Goal: Task Accomplishment & Management: Use online tool/utility

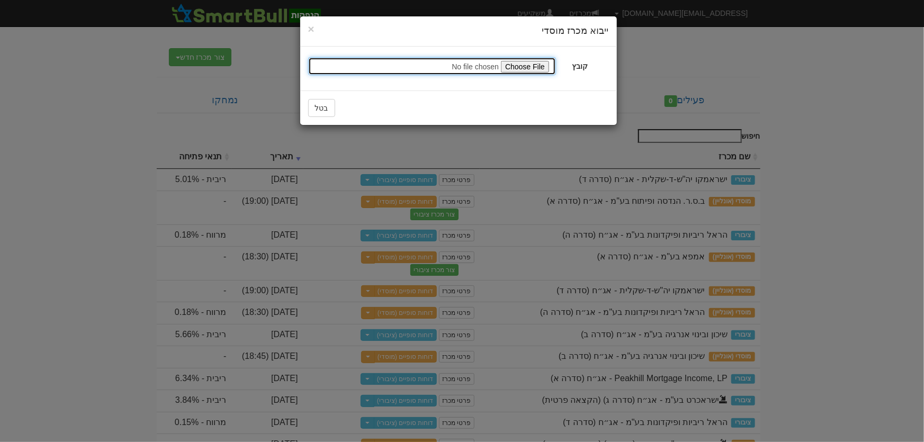
click at [515, 61] on input "file" at bounding box center [432, 66] width 248 height 18
type input "C:\fakepath\אלוני חץ נכסים והשקעות בעמ - שקלית - אג״ח אלוני יז 17 ספטמבר 2025 _…"
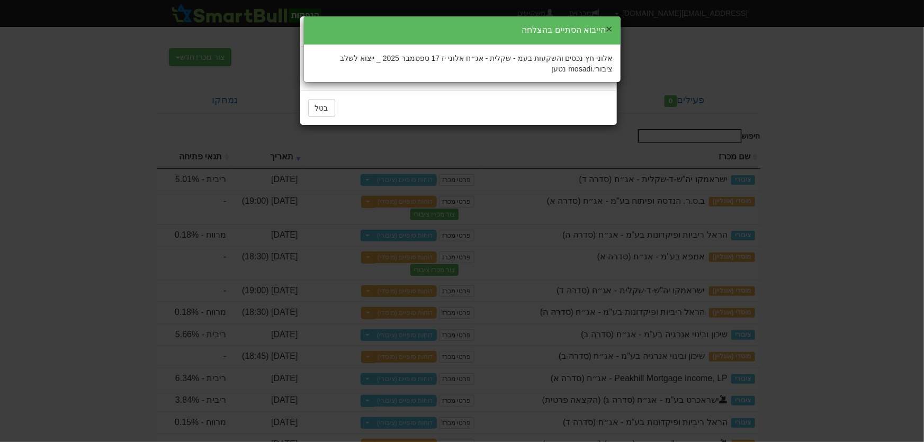
click at [612, 26] on button "×" at bounding box center [609, 28] width 6 height 11
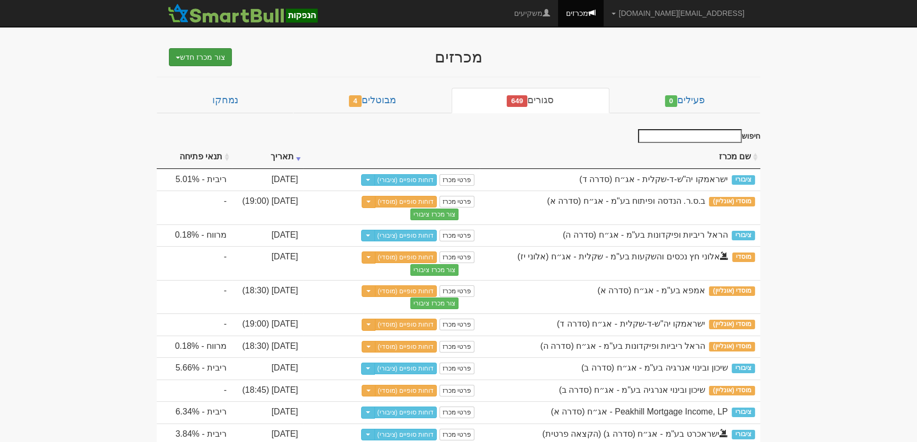
click at [200, 55] on button "צור מכרז חדש" at bounding box center [200, 57] width 63 height 18
click at [191, 98] on ul "מוסדי מוסדי מחתם אחר (ייבוא קובץ) ציבורי ללא מוסדי" at bounding box center [173, 96] width 117 height 58
click at [200, 58] on button "צור מכרז חדש" at bounding box center [200, 57] width 63 height 18
click at [196, 86] on link "מוסדי מחתם אחר (ייבוא קובץ)" at bounding box center [173, 91] width 116 height 14
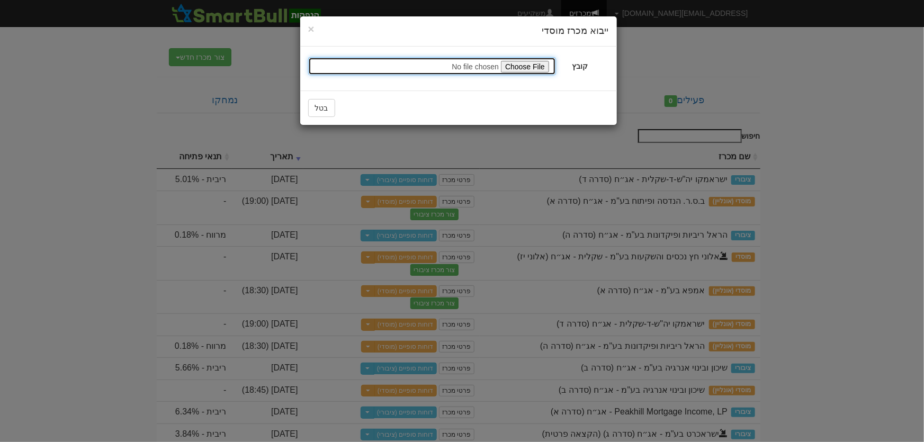
click at [519, 67] on input "file" at bounding box center [432, 66] width 248 height 18
type input "C:\fakepath\אלוני חץ נכסים והשקעות בעמ - צמודה - אג״ח אלוני טז 17 ספטמבר 2025 _…"
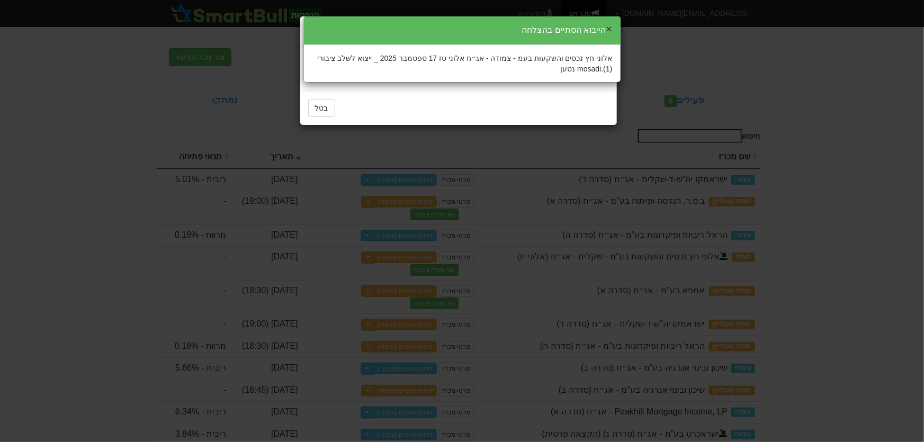
click at [611, 28] on button "×" at bounding box center [609, 28] width 6 height 11
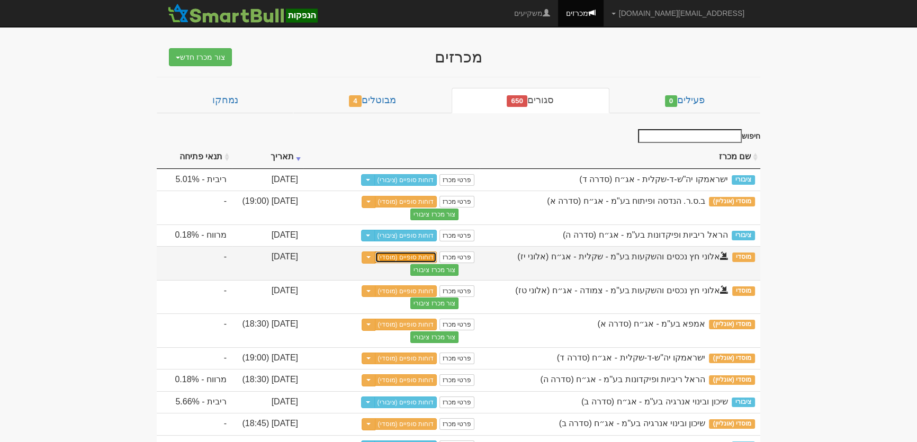
click at [427, 257] on link "דוחות סופיים (מוסדי)" at bounding box center [406, 258] width 62 height 12
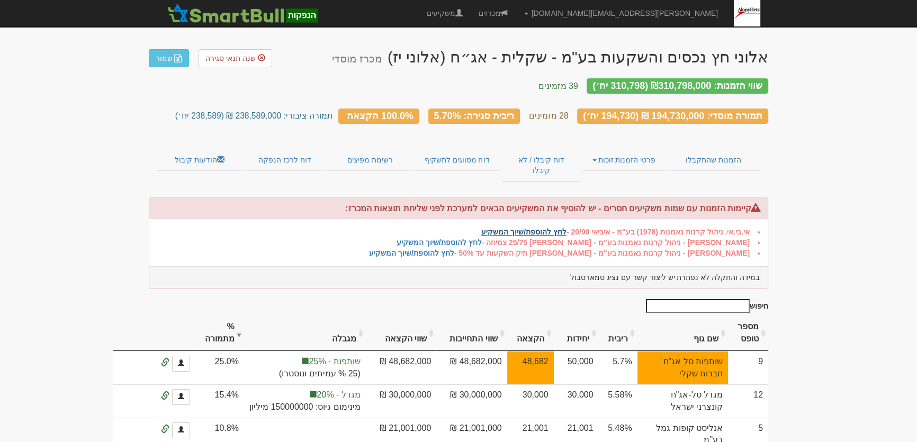
click at [534, 228] on link "לחץ להוספת/שיוך המשקיע" at bounding box center [523, 232] width 85 height 8
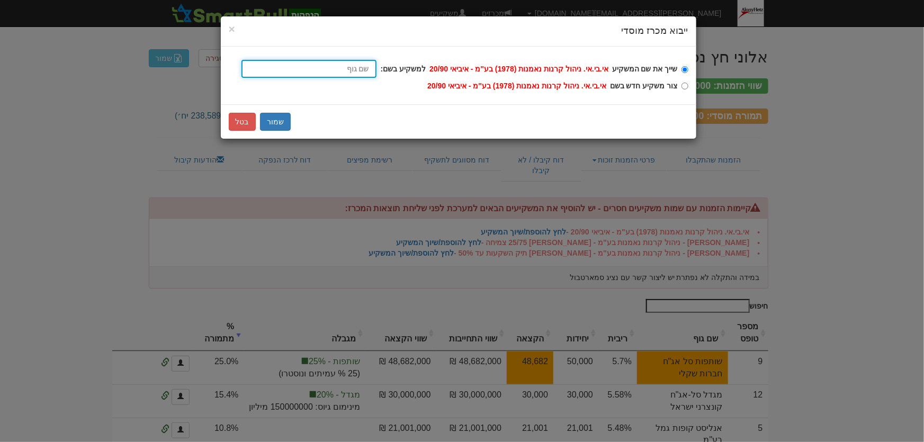
click at [341, 70] on input "שייך את שם המשקיע אי.בי.אי. ניהול קרנות נאמנות (1978) בע"מ - איביאי 20/90 למשקי…" at bounding box center [308, 69] width 135 height 18
type input "א"
type input "אי בי אי 10/90"
type input "אי"
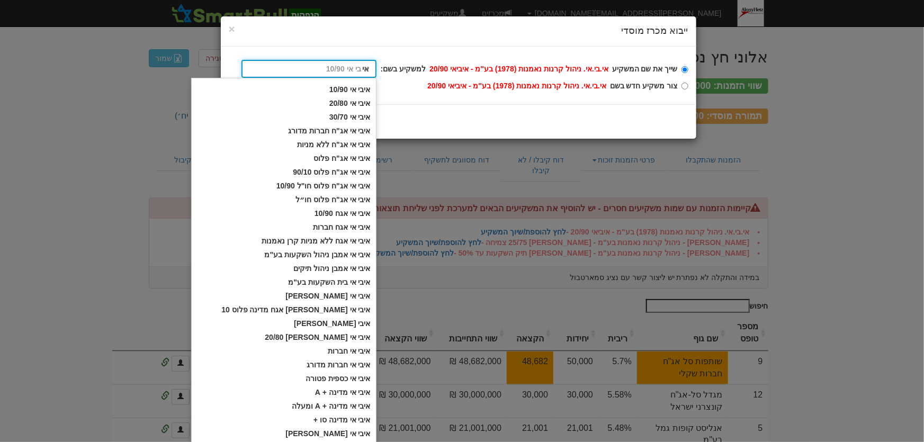
type input "אי.בי.אי בית השקעות בע"מ"
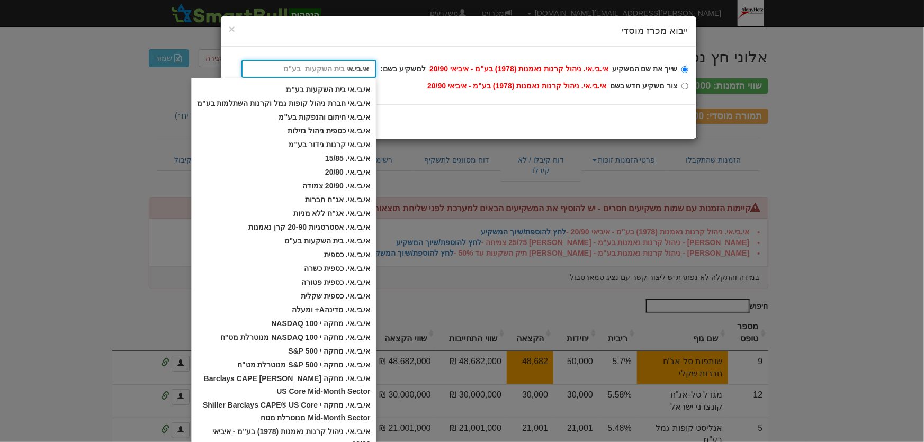
type input "אי.בי.אי"
type input "אי.בי.אי. 15/85"
type input "אי.בי.אי."
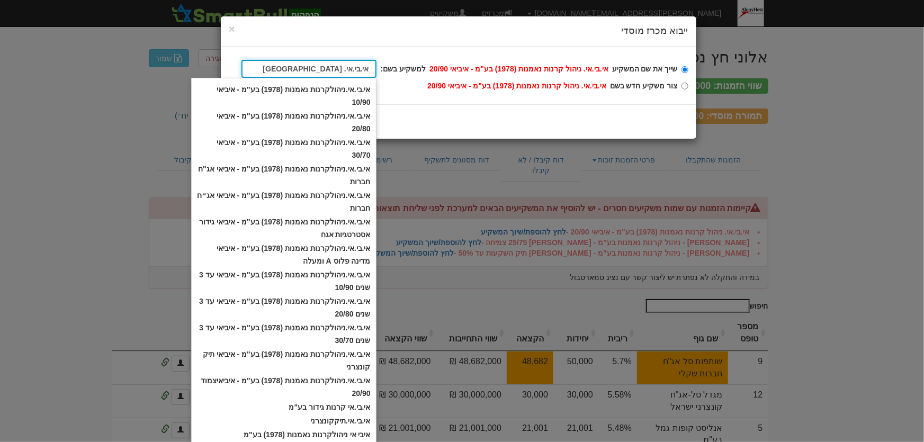
type input "אי.בי.אי. קרנ"
click at [866, 190] on div "× Close ייבוא מכרז מוסדי שייך את שם המשקיע אי.בי.אי. ניהול קרנות נאמנות (1978) …" at bounding box center [462, 221] width 924 height 442
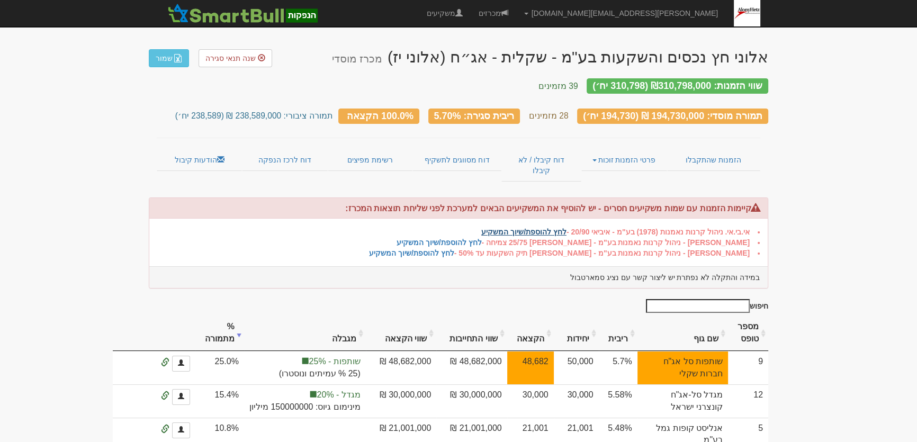
click at [540, 228] on link "לחץ להוספת/שיוך המשקיע" at bounding box center [523, 232] width 85 height 8
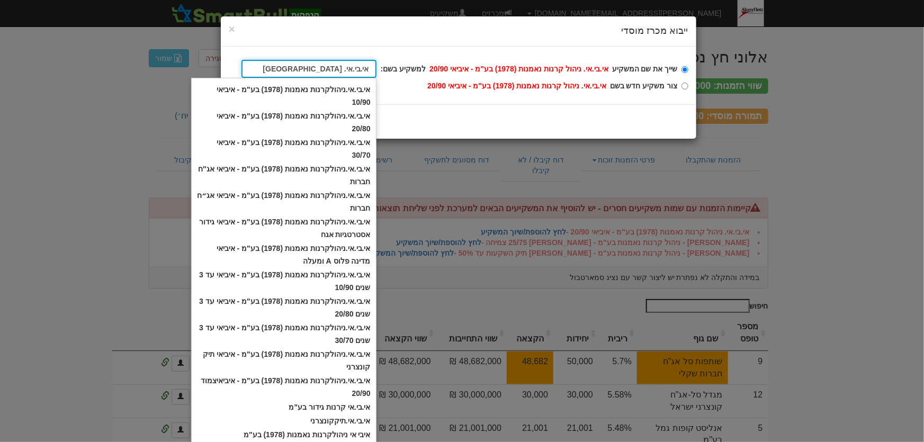
click at [356, 71] on input "אי.בי.אי. קרנ" at bounding box center [308, 69] width 135 height 18
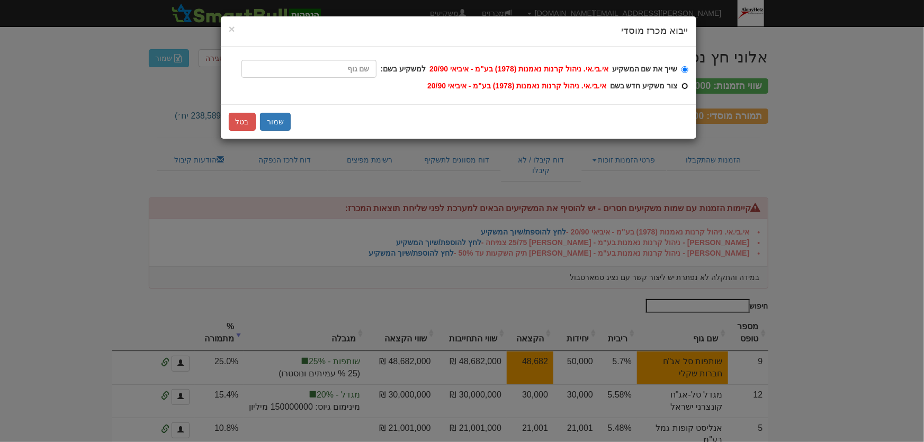
click at [684, 85] on input "צור משקיע חדש בשם אי.בי.אי. ניהול קרנות נאמנות (1978) בע"מ - איביאי 20/90" at bounding box center [685, 86] width 7 height 7
radio input "true"
click at [272, 119] on button "שמור" at bounding box center [275, 122] width 31 height 18
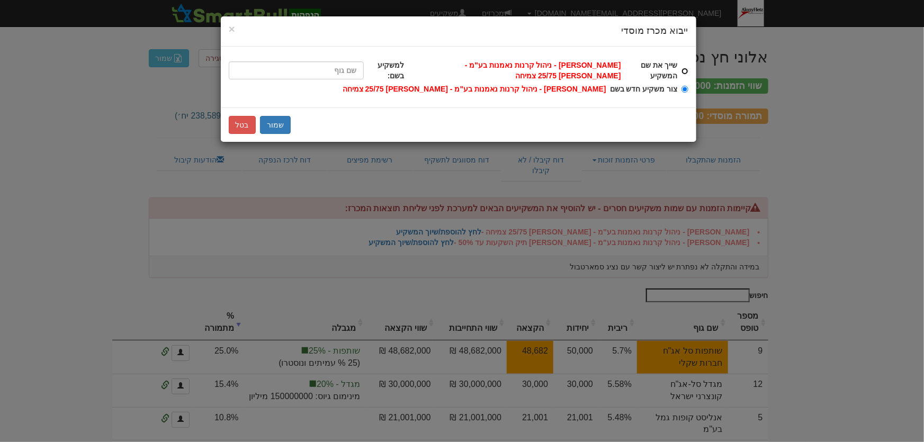
click at [687, 69] on input "שייך את שם המשקיע ילין לפידות - ניהול קרנות נאמנות בע"מ - ילין לפידות 25/75 צמי…" at bounding box center [685, 71] width 7 height 7
radio input "true"
click at [360, 66] on input "שייך את שם המשקיע ילין לפידות - ניהול קרנות נאמנות בע"מ - ילין לפידות 25/75 צמי…" at bounding box center [296, 70] width 135 height 18
type input "י"
type input "ילין לפידות (!) 10/90 צמיחה"
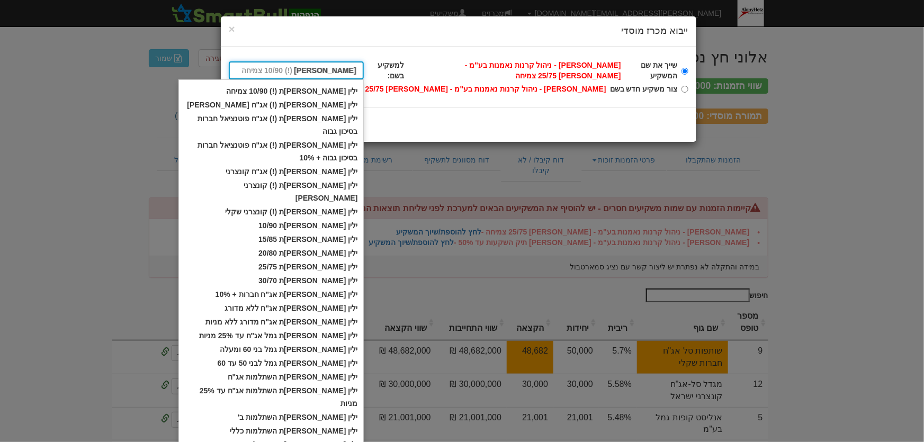
type input "ילין לפידות"
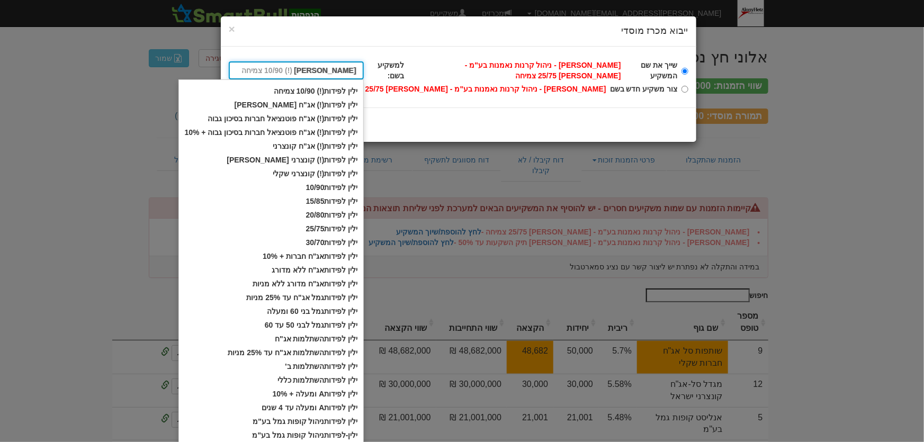
type input "ילין לפידות ק"
type input "ילין לפידות קרן השתלמות"
type input "ילין לפידות קר"
type input "ילין לפידות קרנות נאמנות- High Yield"
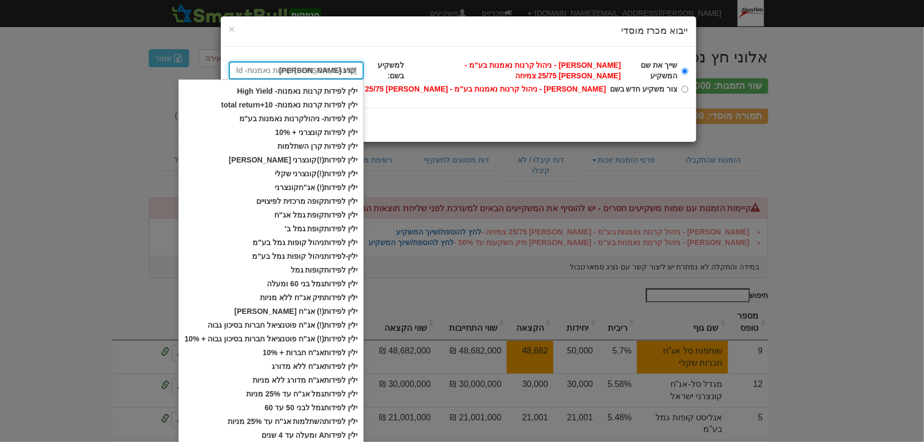
type input "ילין לפידות קרנ"
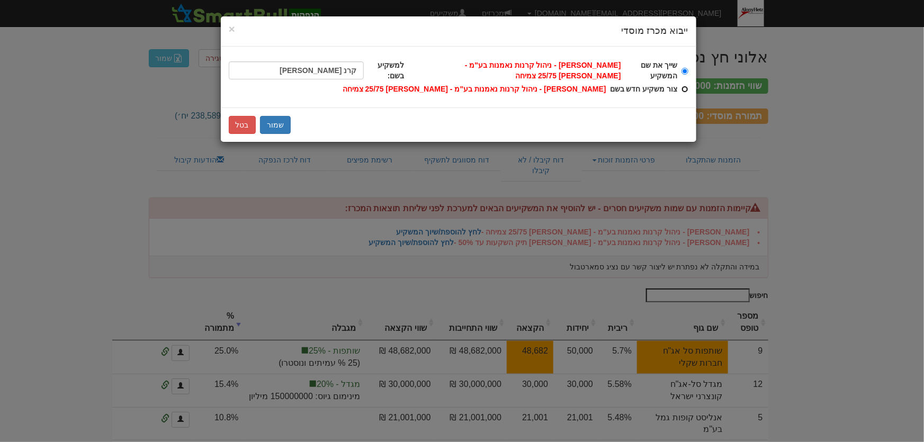
click at [689, 87] on div "שייך את שם המשקיע ילין לפידות - ניהול קרנות נאמנות בע"מ - ילין לפידות 25/75 צמי…" at bounding box center [459, 77] width 476 height 61
click at [683, 90] on input "צור משקיע חדש בשם ילין לפידות - ניהול קרנות נאמנות בע"מ - ילין לפידות 25/75 צמי…" at bounding box center [685, 89] width 7 height 7
radio input "true"
type input "ילין לפידות קרנות נאמנות- High Yield"
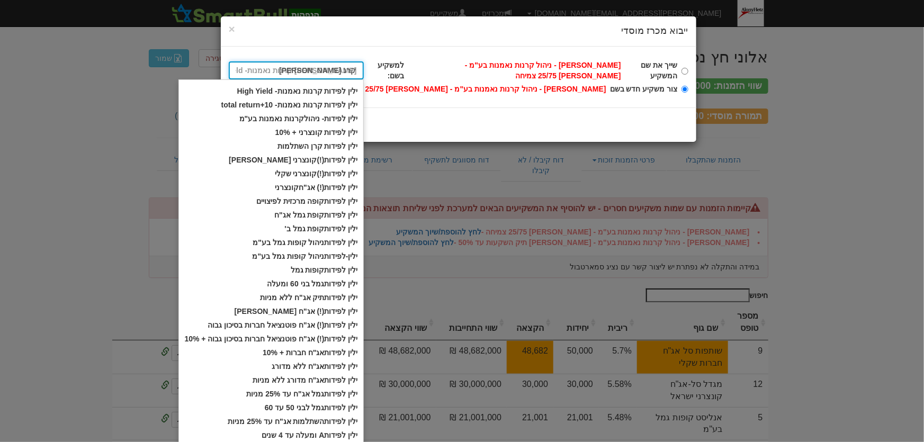
click at [322, 71] on input "ילין לפידות קרנ" at bounding box center [296, 70] width 135 height 18
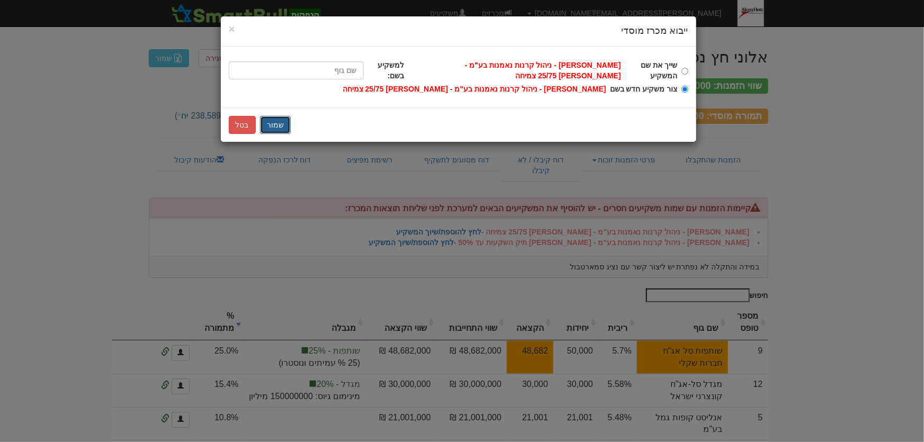
click at [268, 119] on button "שמור" at bounding box center [275, 125] width 31 height 18
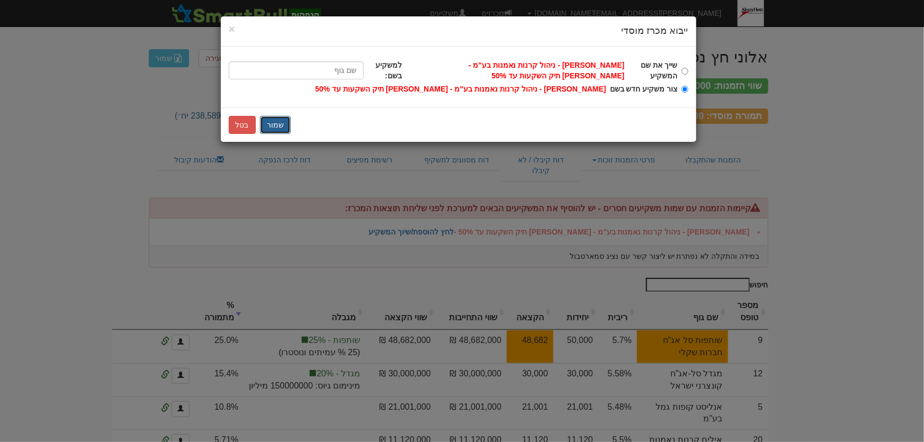
click at [271, 123] on button "שמור" at bounding box center [275, 125] width 31 height 18
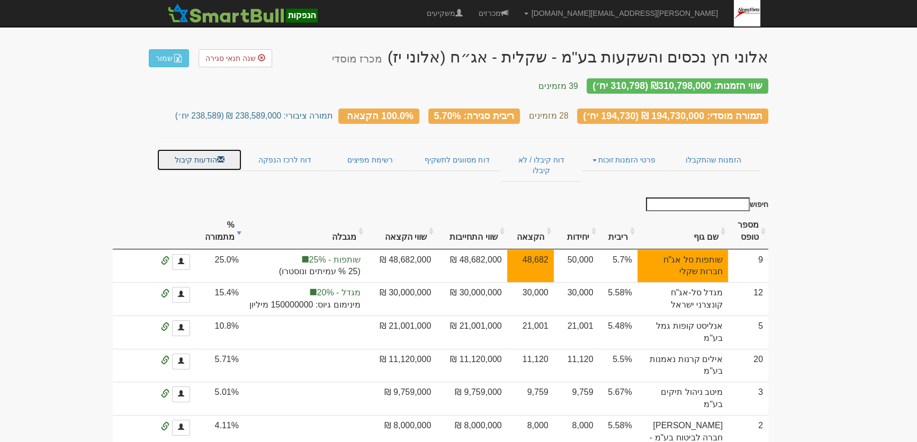
click at [190, 149] on link "הודעות קיבול" at bounding box center [199, 160] width 85 height 22
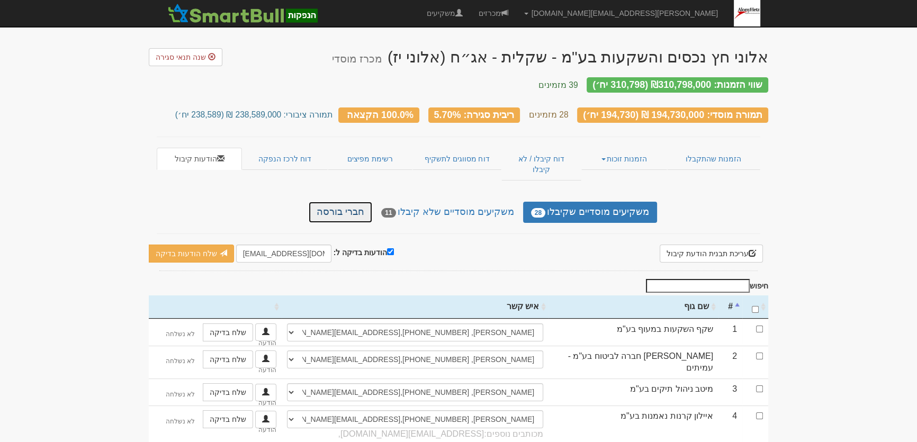
click at [352, 202] on link "חברי בורסה" at bounding box center [341, 212] width 64 height 21
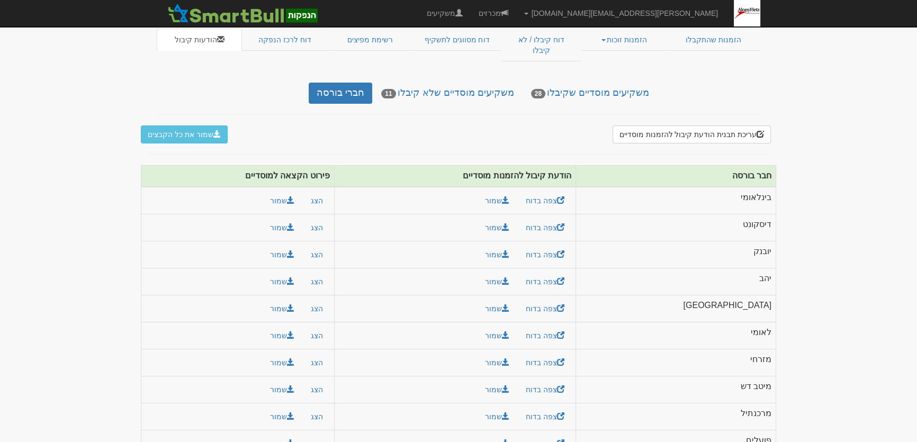
scroll to position [123, 0]
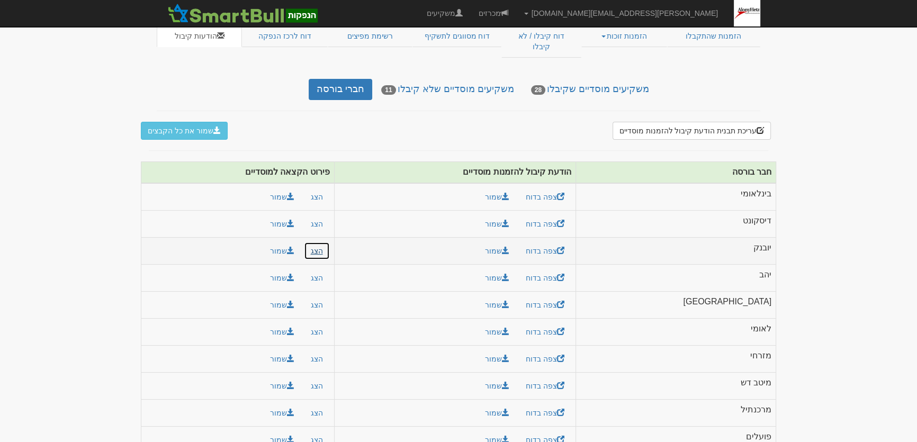
click at [330, 242] on button "הצג" at bounding box center [317, 251] width 26 height 18
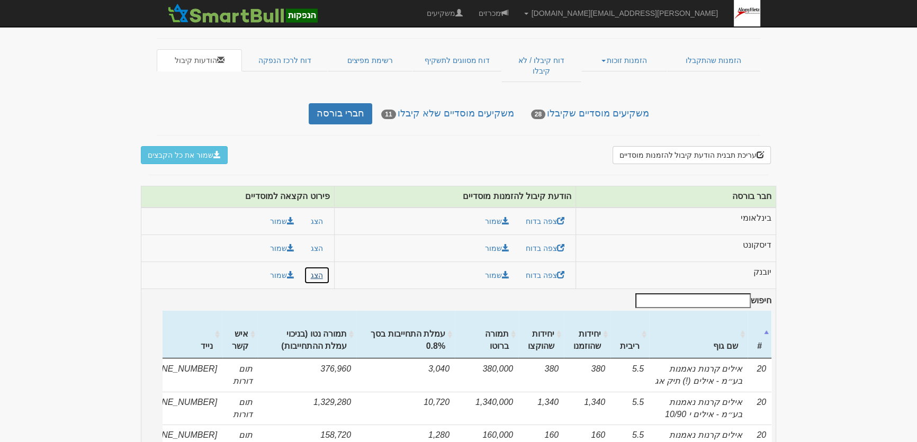
scroll to position [0, 0]
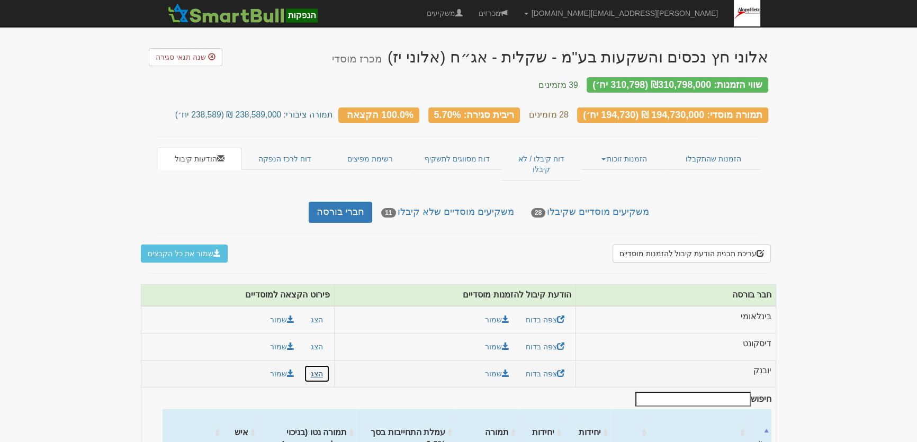
click at [330, 365] on button "הצג" at bounding box center [317, 374] width 26 height 18
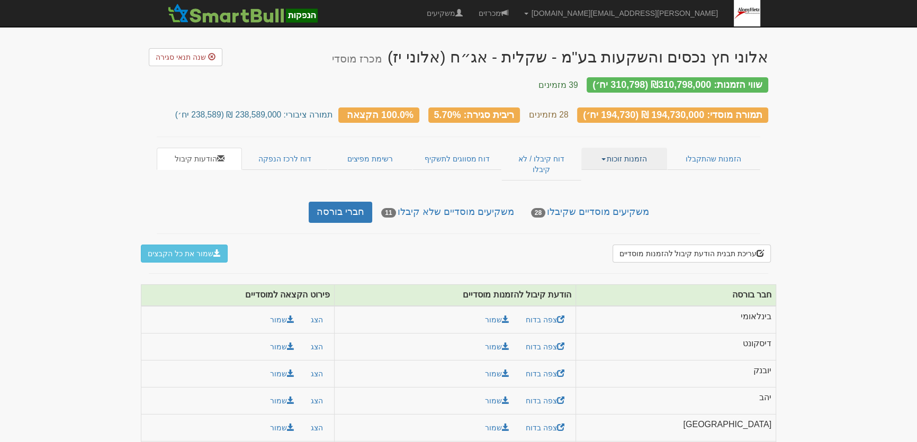
click at [626, 149] on link "הזמנות זוכות" at bounding box center [623, 159] width 85 height 22
click at [628, 186] on link "אנשי קשר וחשבונות" at bounding box center [625, 193] width 84 height 14
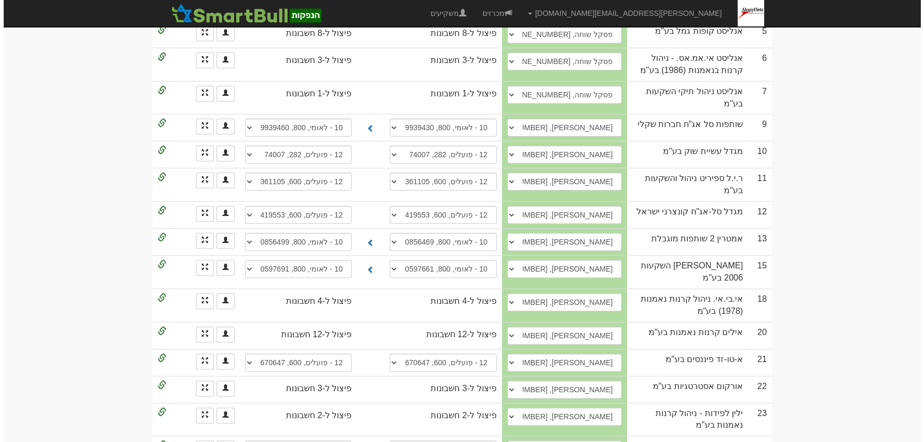
scroll to position [385, 0]
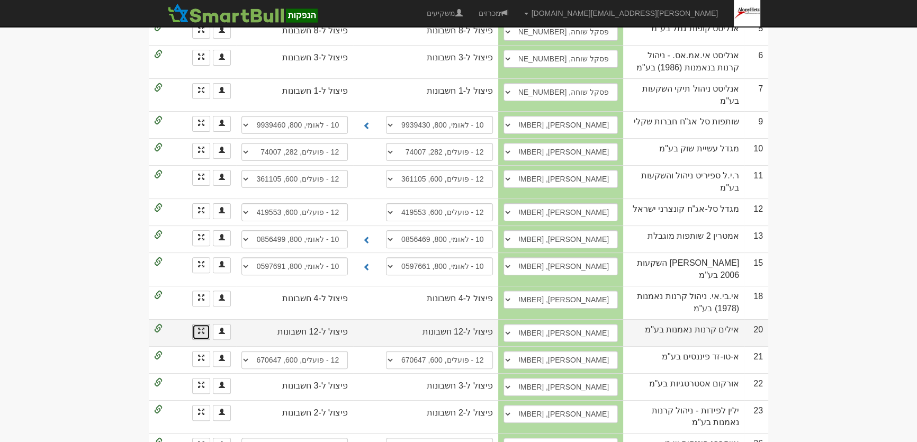
click at [198, 328] on span at bounding box center [201, 331] width 6 height 6
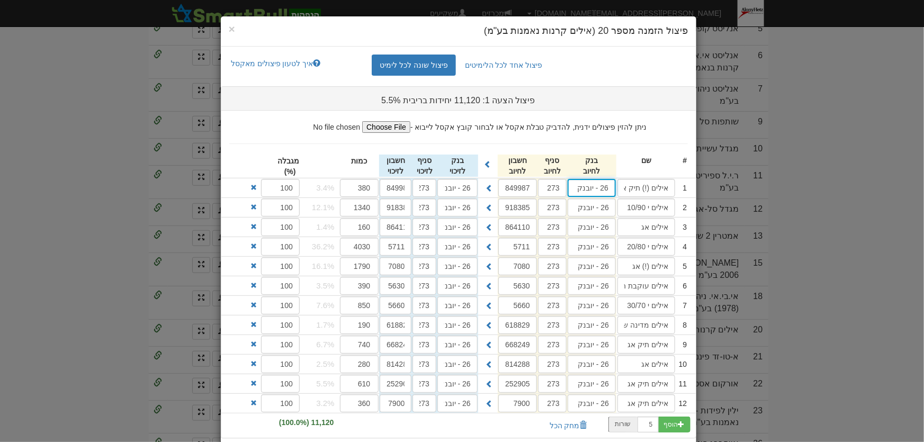
click at [604, 191] on input "26 - יובנק" at bounding box center [592, 188] width 48 height 18
click at [618, 211] on strong "31" at bounding box center [616, 208] width 8 height 8
type input "בינלאומי (31)"
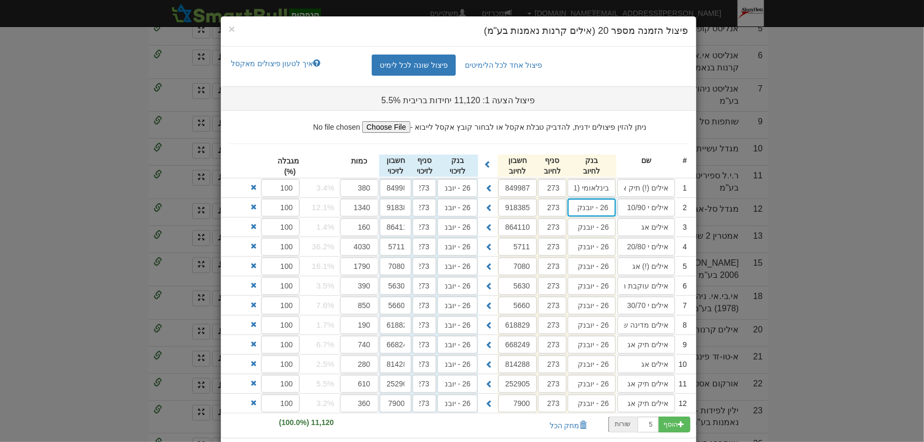
click at [613, 210] on input "26 - יובנק" at bounding box center [592, 208] width 48 height 18
click at [621, 227] on strong "31" at bounding box center [616, 228] width 8 height 8
type input "בינלאומי (31)"
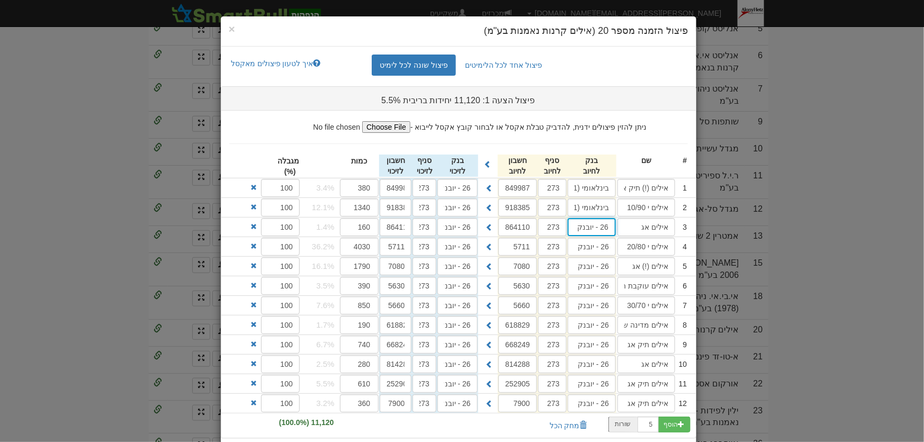
click at [612, 225] on input "26 - יובנק" at bounding box center [592, 227] width 48 height 18
click at [612, 224] on input "26 - יובנק" at bounding box center [592, 227] width 48 height 18
click at [621, 244] on strong "31" at bounding box center [616, 248] width 8 height 8
type input "בינלאומי (31)"
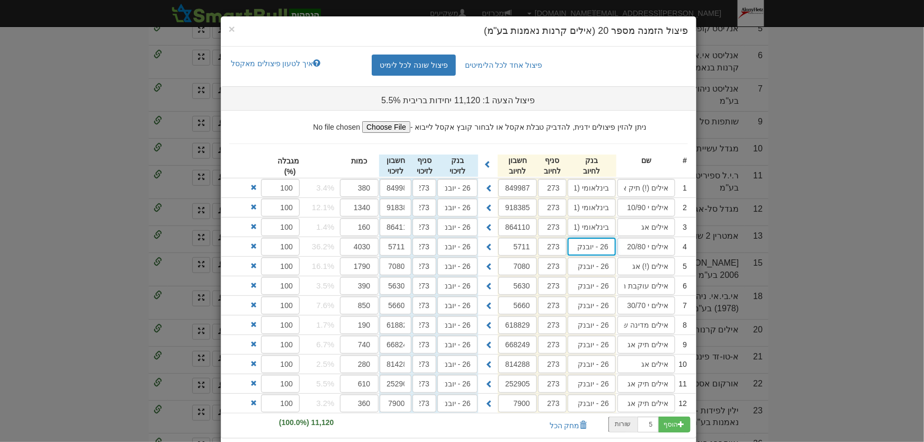
click at [603, 246] on input "26 - יובנק" at bounding box center [592, 247] width 48 height 18
click at [626, 264] on div "בינלאומי ( 31 )" at bounding box center [612, 268] width 89 height 14
type input "בינלאומי (31)"
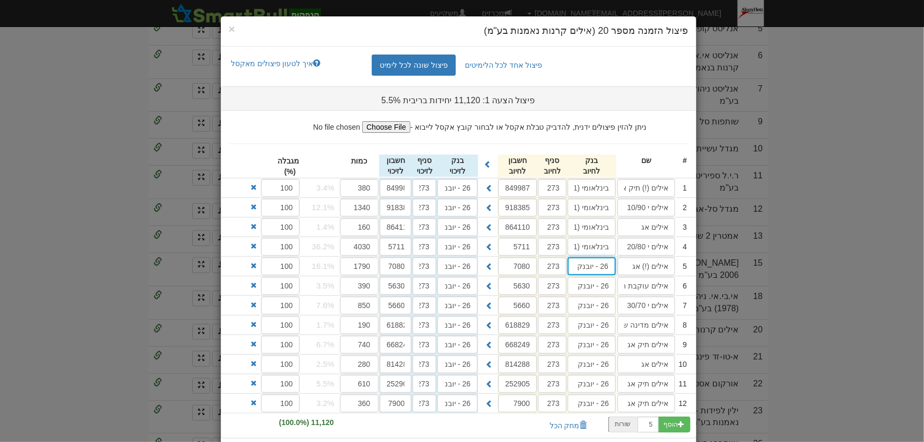
click at [609, 266] on input "26 - יובנק" at bounding box center [592, 266] width 48 height 18
click at [630, 284] on div "בינלאומי ( 31 )" at bounding box center [612, 287] width 89 height 14
type input "בינלאומי (31)"
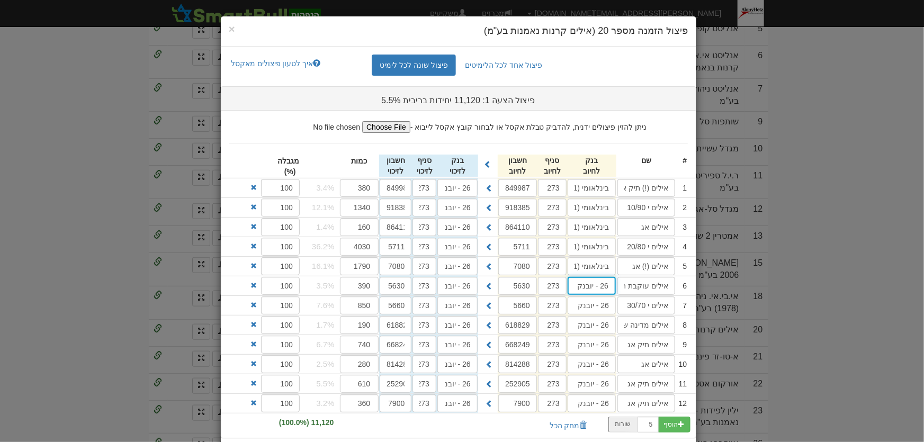
click at [609, 282] on input "26 - יובנק" at bounding box center [592, 286] width 48 height 18
click at [626, 307] on div "בינלאומי ( 31 )" at bounding box center [612, 307] width 89 height 14
type input "בינלאומי (31)"
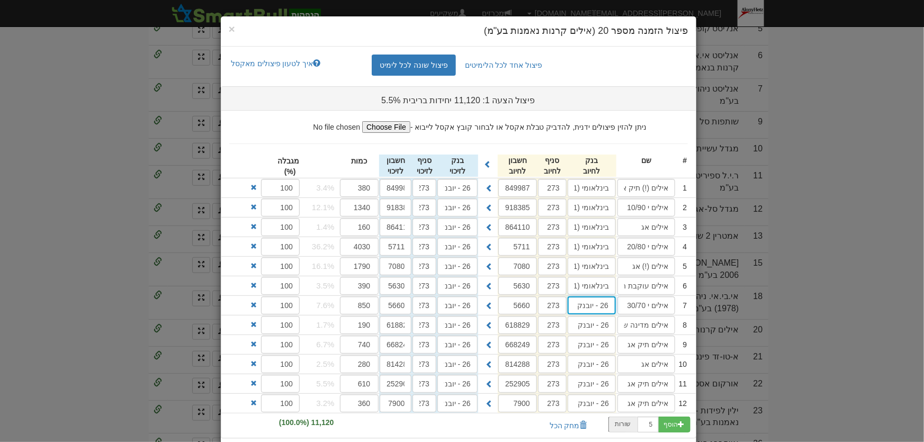
click at [612, 307] on input "26 - יובנק" at bounding box center [592, 306] width 48 height 18
click at [635, 319] on div "בינלאומי ( 31 )" at bounding box center [612, 326] width 89 height 14
type input "בינלאומי (31)"
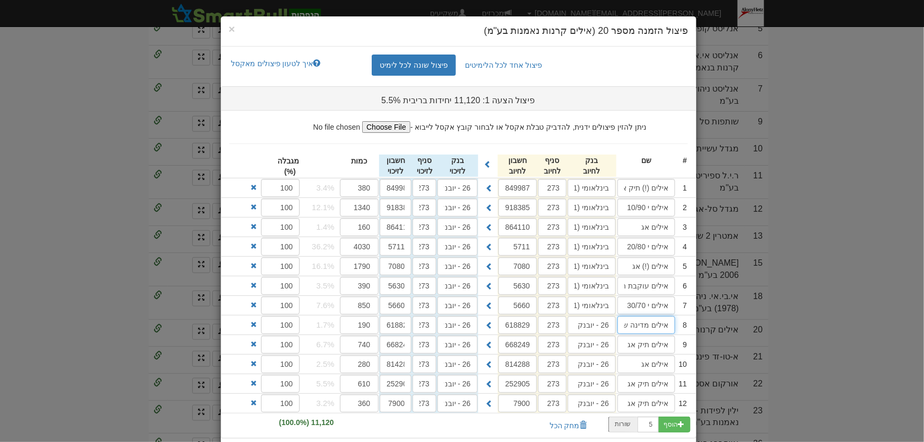
click at [635, 319] on input "אילים מדינה שקלית פלוס" at bounding box center [646, 325] width 58 height 18
click at [604, 320] on input "26 - יובנק" at bounding box center [592, 325] width 48 height 18
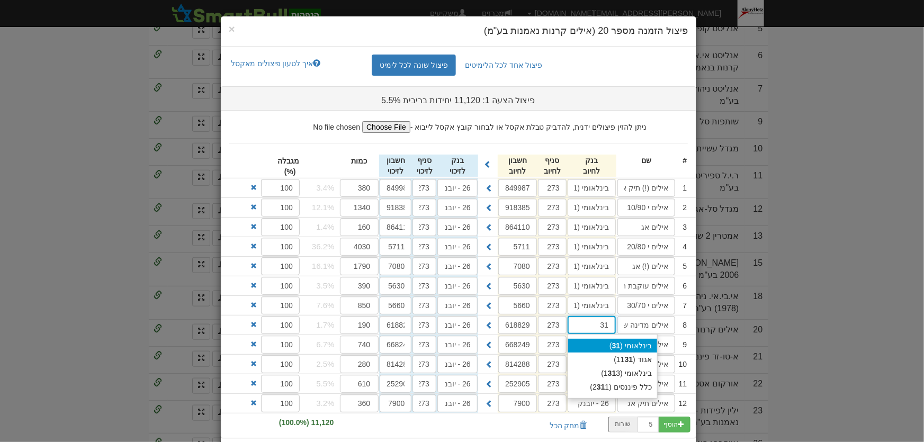
click at [630, 345] on div "בינלאומי ( 31 )" at bounding box center [612, 346] width 89 height 14
type input "בינלאומי (31)"
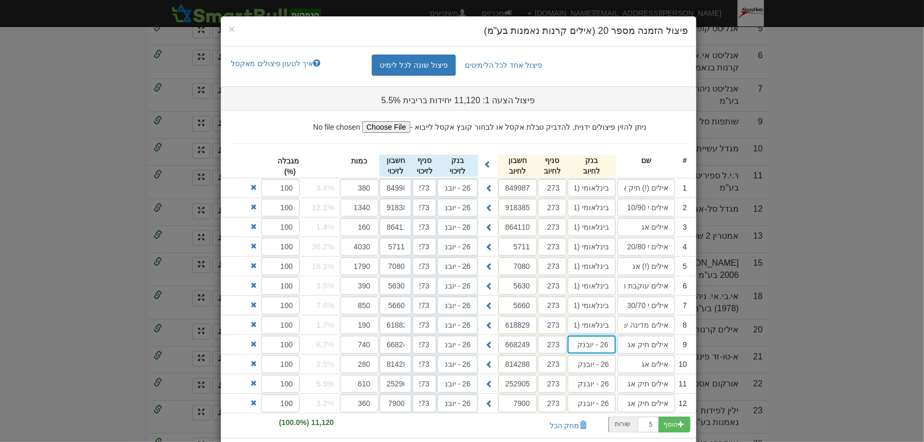
click at [612, 340] on input "26 - יובנק" at bounding box center [592, 345] width 48 height 18
click at [621, 367] on strong "31" at bounding box center [616, 365] width 8 height 8
type input "בינלאומי (31)"
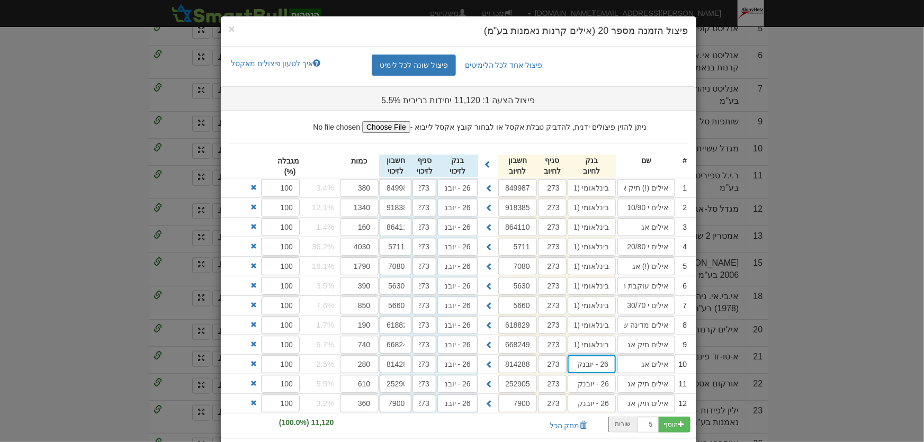
click at [613, 365] on input "26 - יובנק" at bounding box center [592, 364] width 48 height 18
click at [630, 378] on div "בינלאומי ( 31 )" at bounding box center [612, 385] width 89 height 14
type input "בינלאומי (31)"
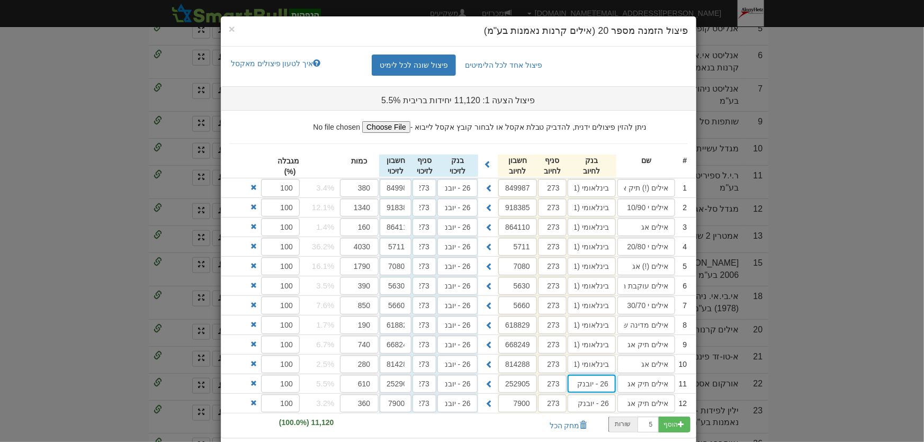
click at [610, 381] on input "26 - יובנק" at bounding box center [592, 384] width 48 height 18
click at [626, 400] on div "בינלאומי ( 31 )" at bounding box center [612, 405] width 89 height 14
type input "בינלאומי (31)"
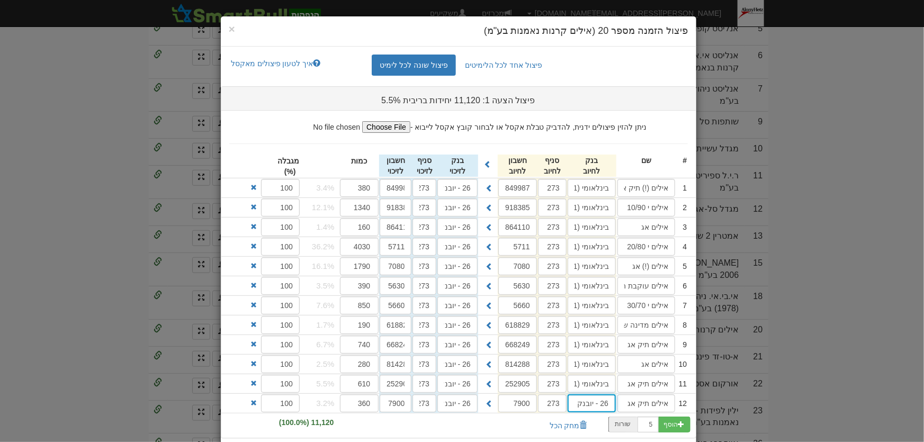
click at [606, 397] on input "26 - יובנק" at bounding box center [592, 404] width 48 height 18
click at [636, 418] on div "בינלאומי ( 31 )" at bounding box center [612, 424] width 89 height 14
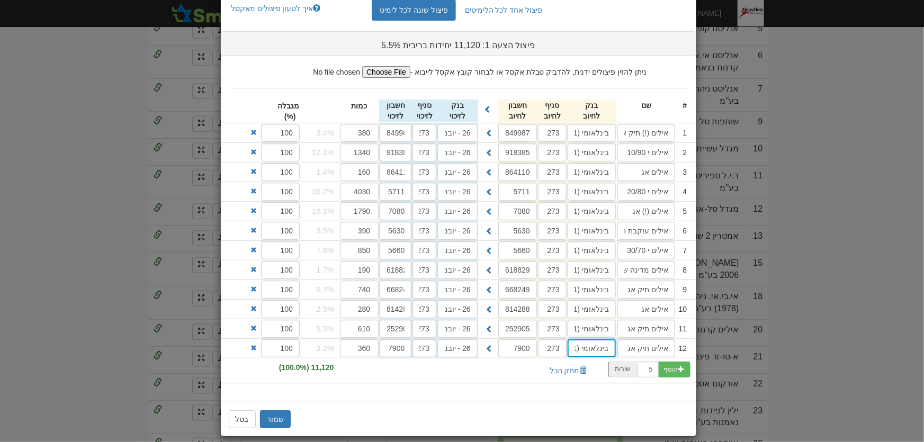
scroll to position [64, 0]
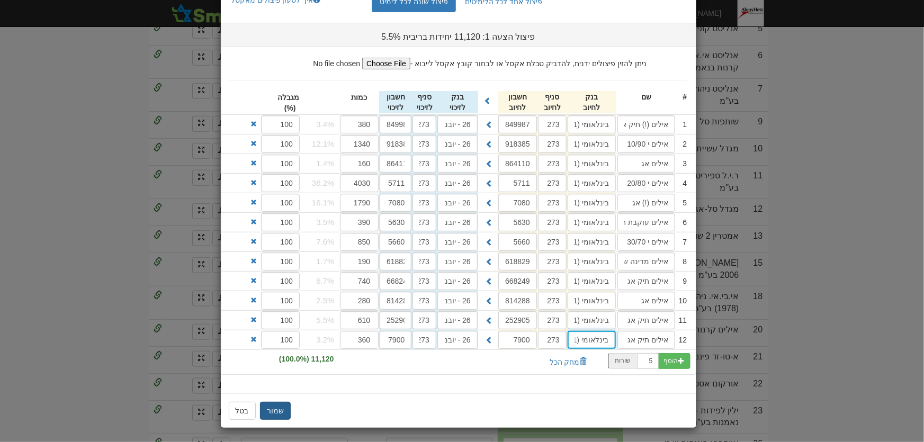
type input "בינלאומי (31)"
click at [286, 409] on button "שמור" at bounding box center [275, 411] width 31 height 18
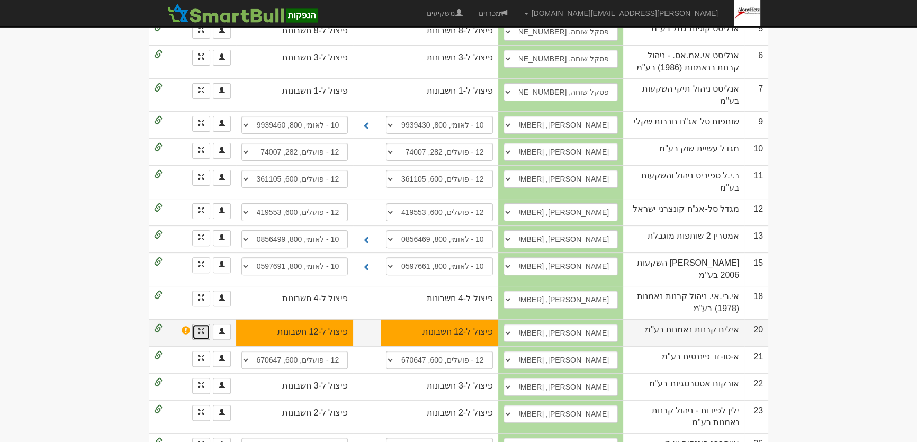
click at [196, 324] on link at bounding box center [201, 332] width 18 height 16
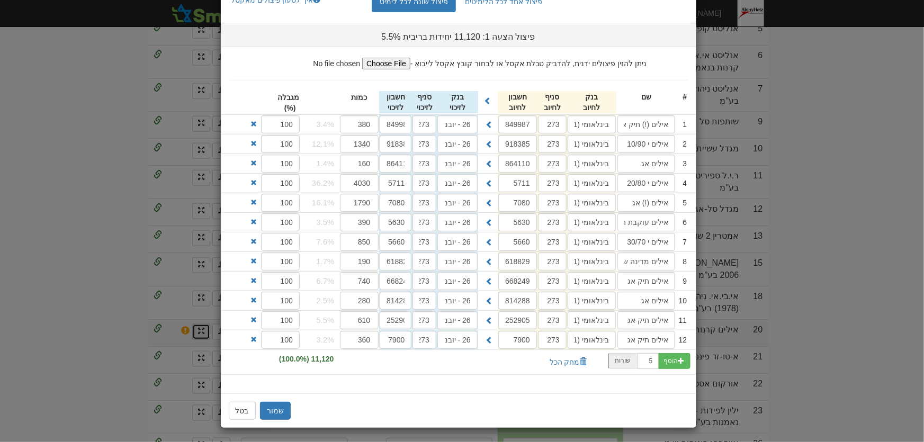
scroll to position [0, 0]
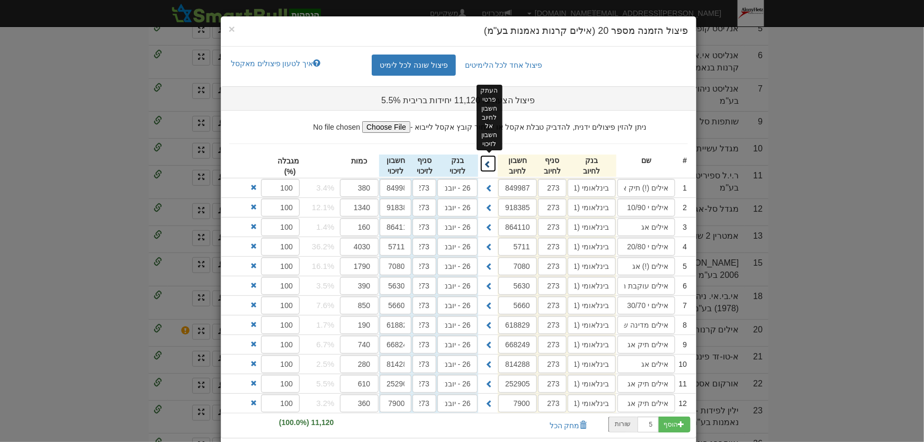
click at [487, 161] on button at bounding box center [488, 164] width 17 height 18
type input "בינלאומי (31)"
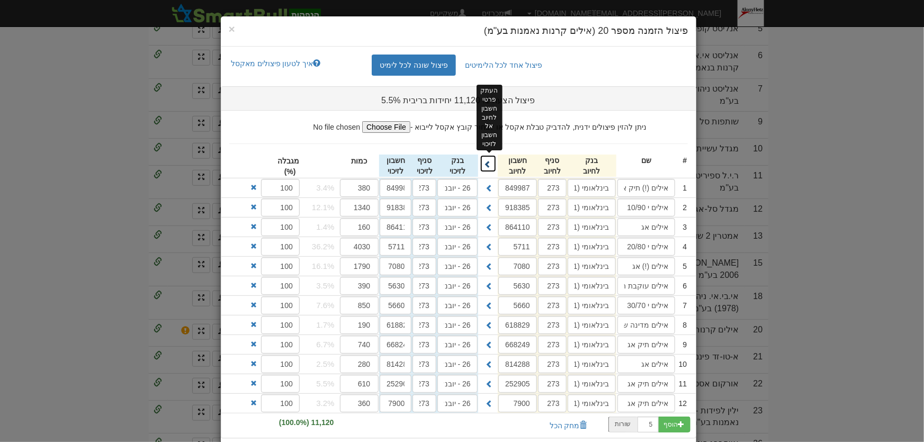
type input "בינלאומי (31)"
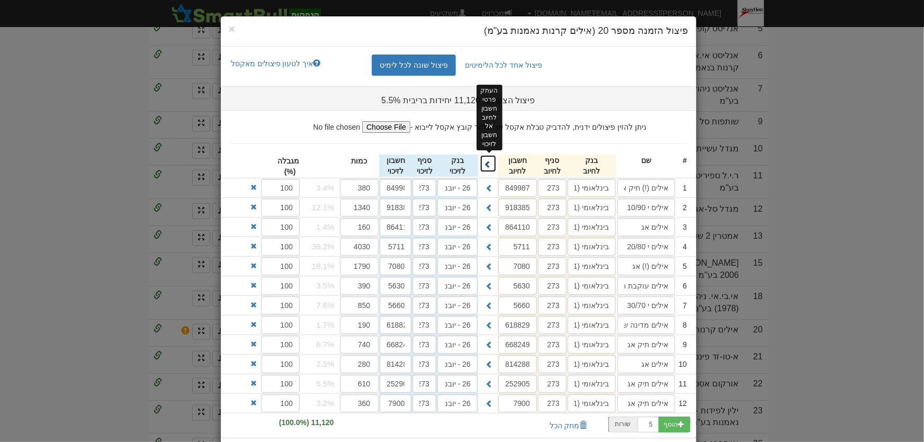
type input "בינלאומי (31)"
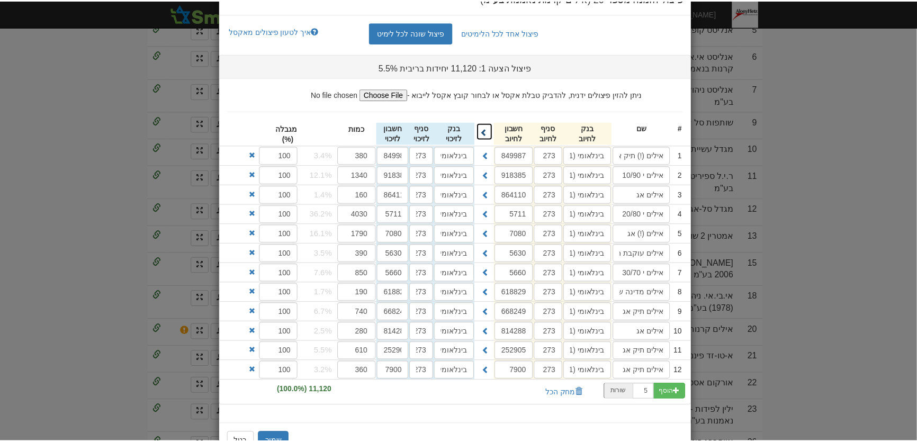
scroll to position [64, 0]
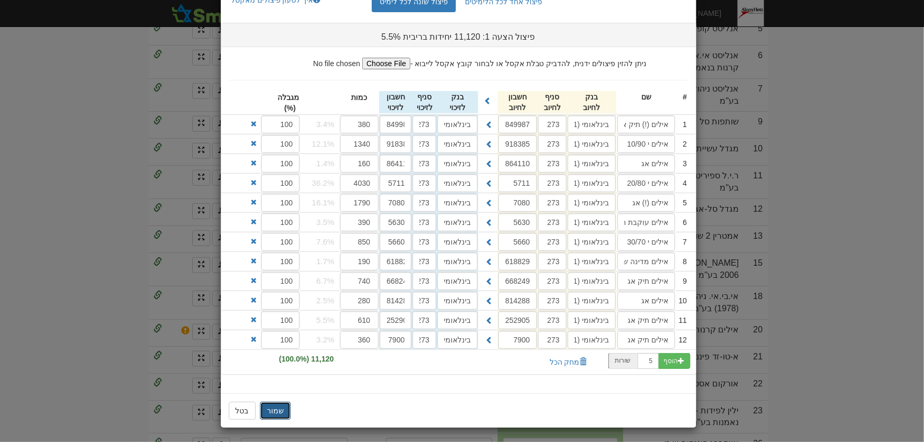
click at [285, 402] on button "שמור" at bounding box center [275, 411] width 31 height 18
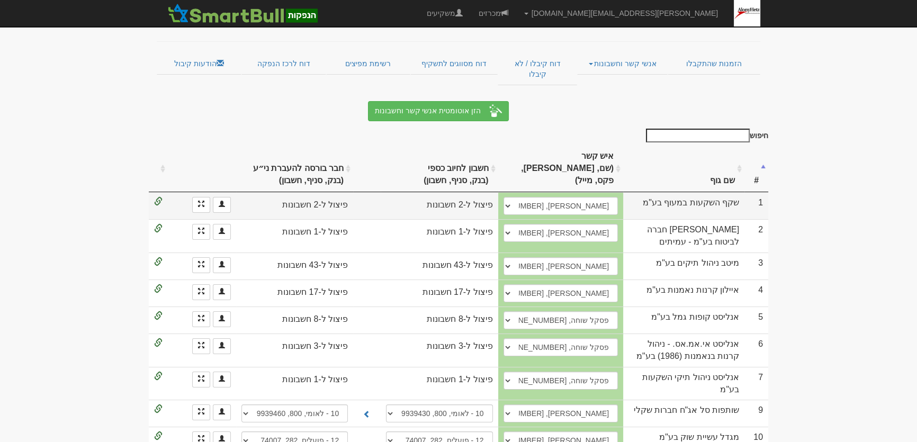
scroll to position [0, 0]
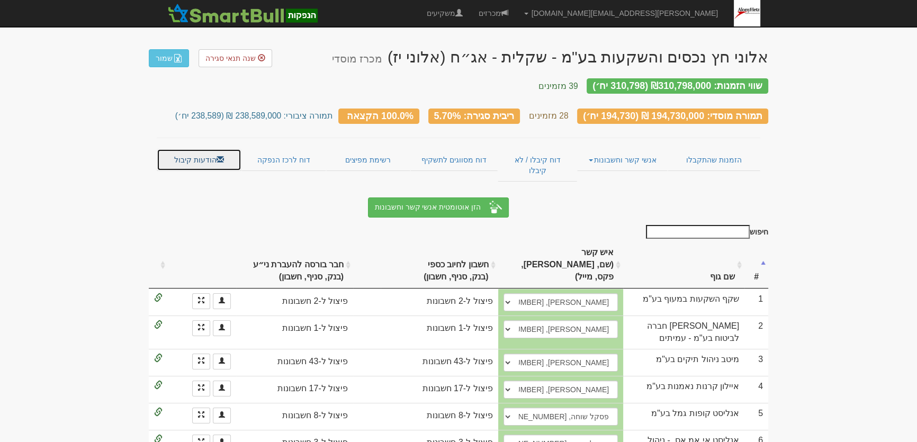
click at [193, 152] on link "הודעות קיבול" at bounding box center [199, 160] width 85 height 22
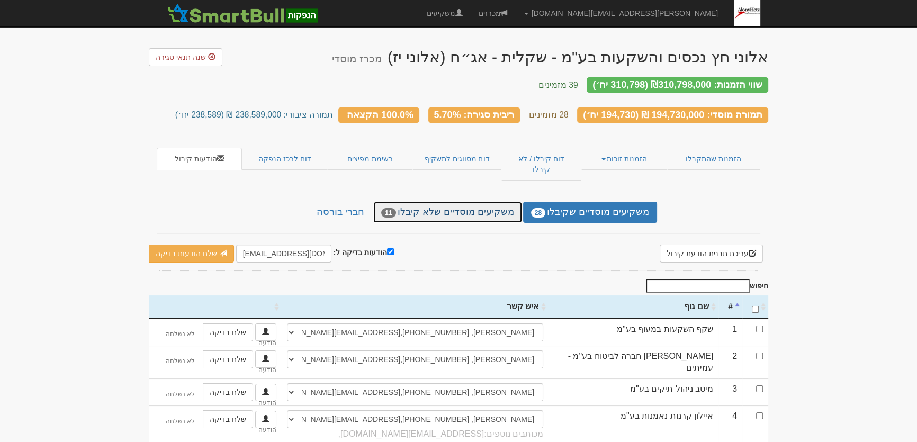
click at [392, 202] on link "משקיעים מוסדיים שלא קיבלו 11" at bounding box center [447, 212] width 148 height 21
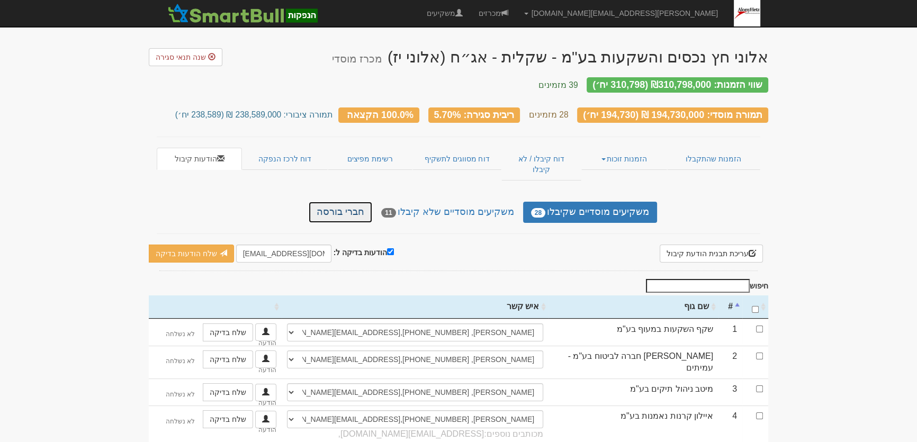
click at [369, 202] on link "חברי בורסה" at bounding box center [341, 212] width 64 height 21
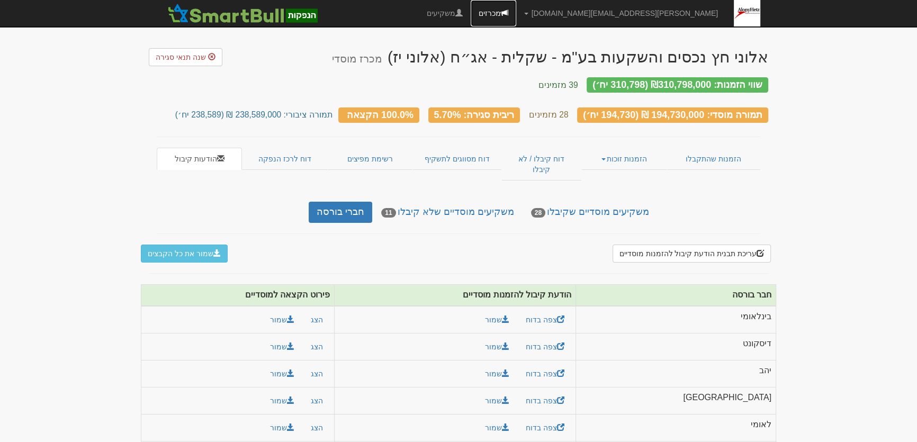
click at [516, 15] on link "מכרזים" at bounding box center [494, 13] width 46 height 26
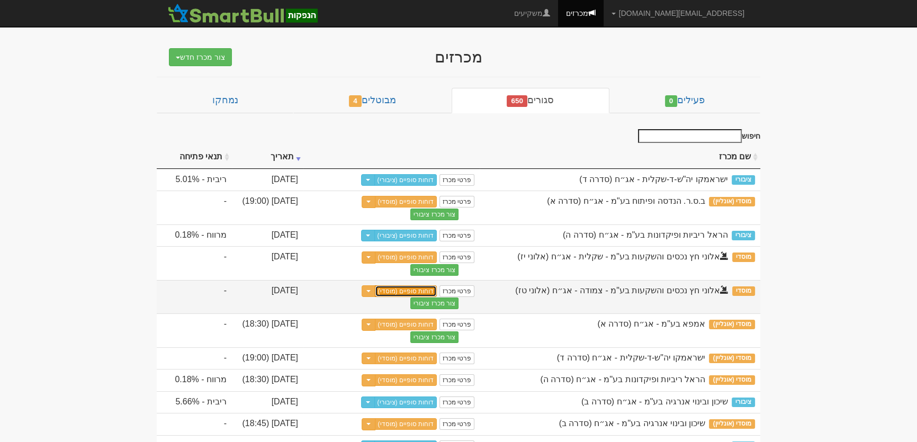
click at [424, 290] on link "דוחות סופיים (מוסדי)" at bounding box center [406, 291] width 62 height 12
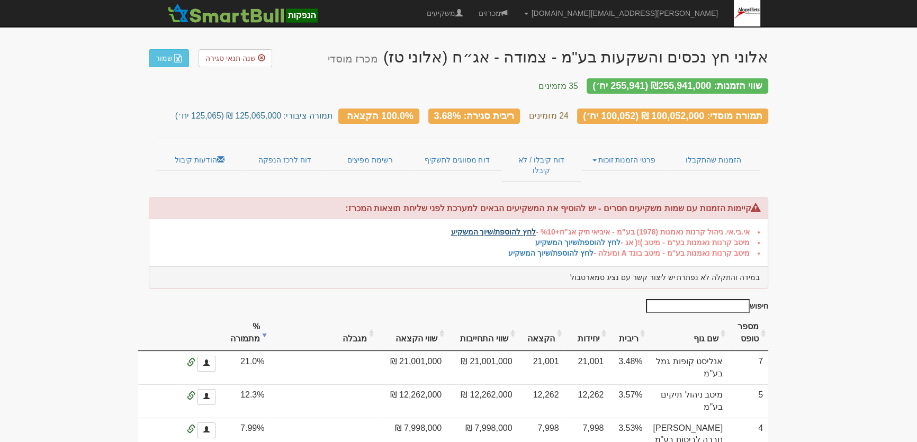
click at [501, 228] on link "לחץ להוספת/שיוך המשקיע" at bounding box center [493, 232] width 85 height 8
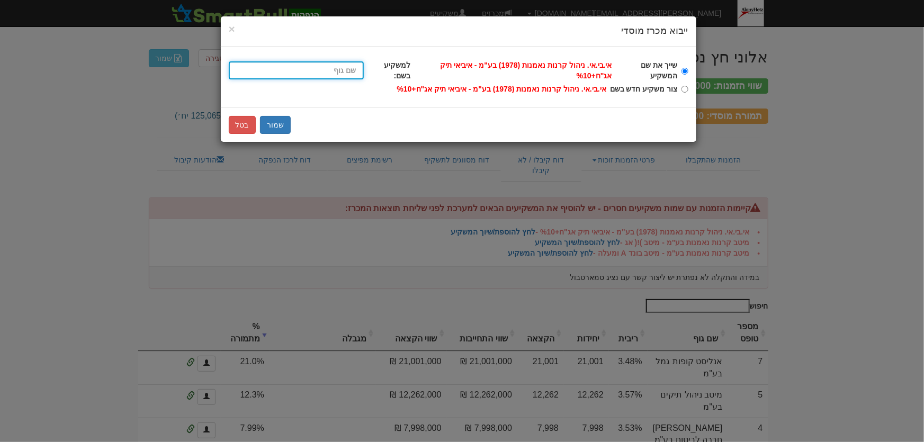
click at [350, 67] on input "שייך את שם המשקיע אי.בי.אי. ניהול קרנות נאמנות (1978) בע"מ - איביאי תיק אג"ח+%1…" at bounding box center [296, 70] width 135 height 18
type input "א"
type input "אי בי אי 10/90"
type input "אי"
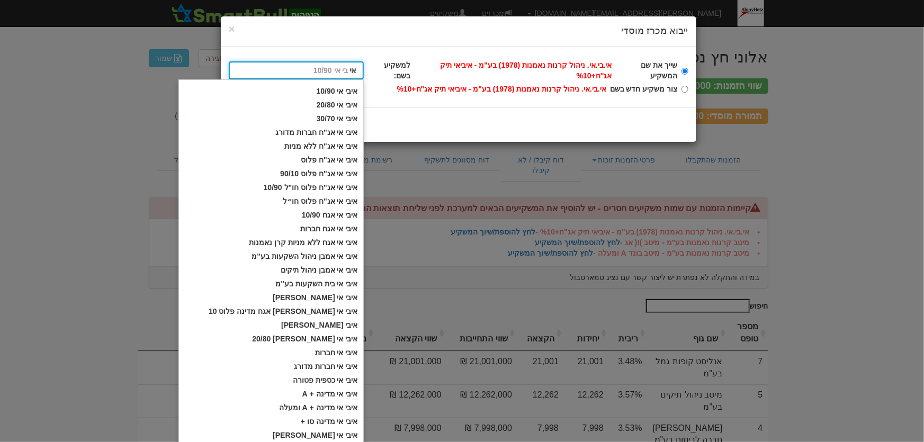
type input "אי.בי.אי בית השקעות בע"מ"
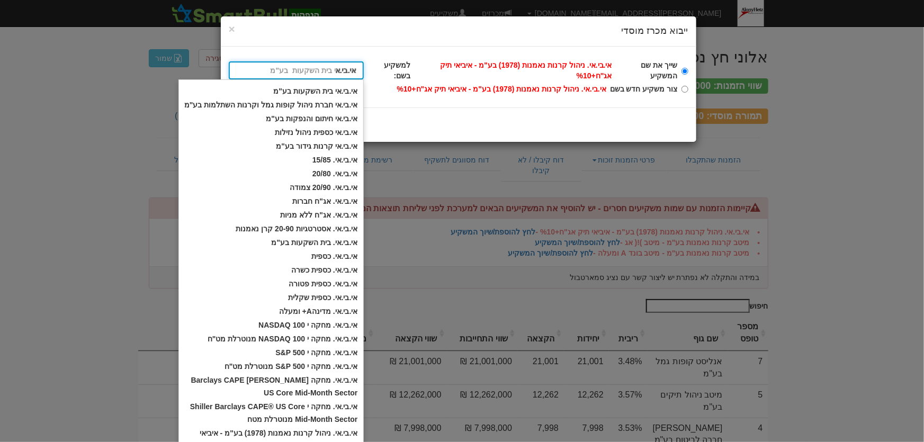
type input "אי.בי.אי"
type input "אי.בי.אי. 15/85"
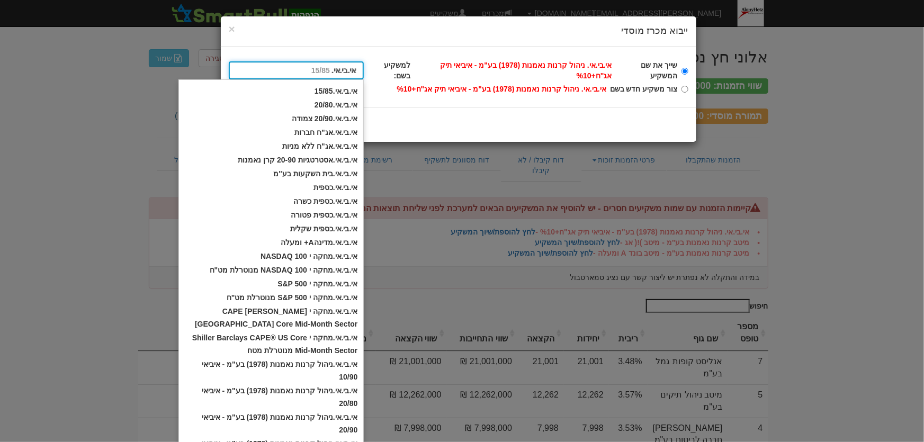
type input "אי.בי.אי."
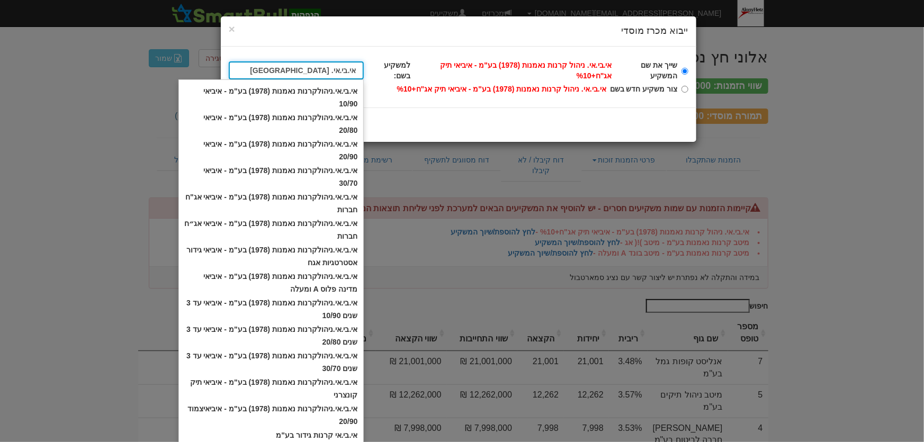
type input "אי.בי.אי. [GEOGRAPHIC_DATA]"
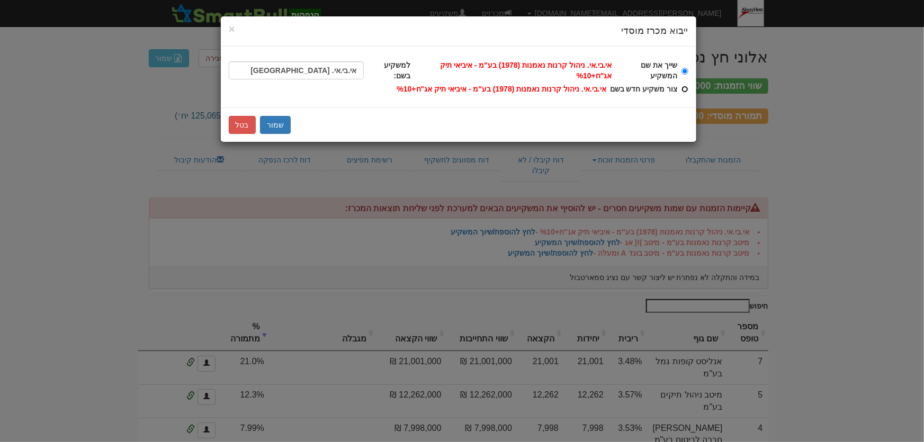
click at [688, 90] on div "שייך את שם המשקיע אי.בי.אי. ניהול קרנות נאמנות (1978) בע"מ - איביאי תיק אג"ח+%1…" at bounding box center [459, 77] width 476 height 61
click at [686, 88] on input "[PERSON_NAME] משקיע חדש בשם אי.בי.אי. ניהול קרנות נאמנות (1978) בע"מ - איביאי ת…" at bounding box center [685, 89] width 7 height 7
radio input "true"
click at [273, 124] on button "שמור" at bounding box center [275, 125] width 31 height 18
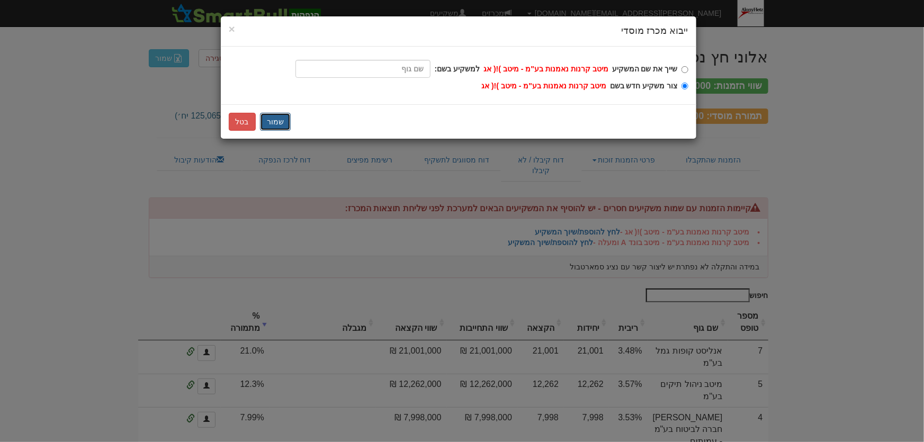
click at [275, 119] on button "שמור" at bounding box center [275, 122] width 31 height 18
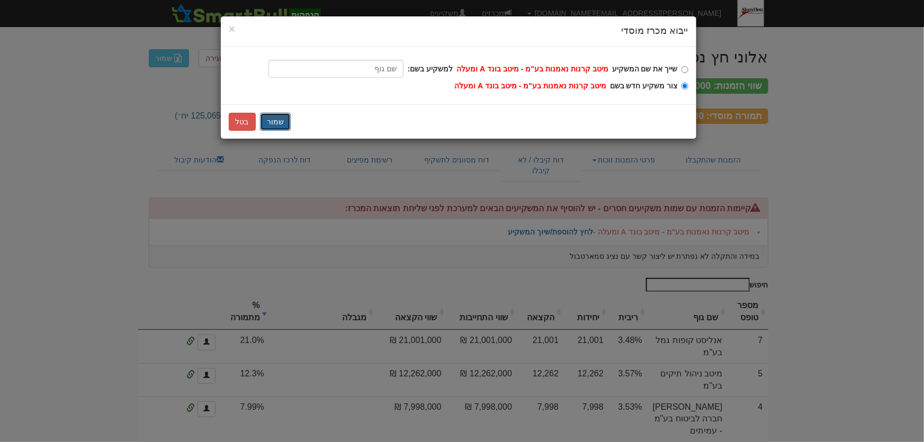
click at [275, 119] on button "שמור" at bounding box center [275, 122] width 31 height 18
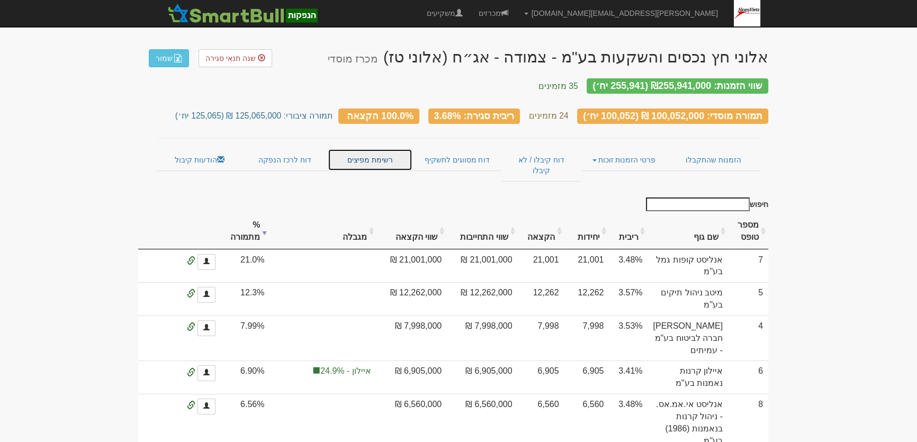
click at [379, 149] on link "רשימת מפיצים" at bounding box center [370, 160] width 85 height 22
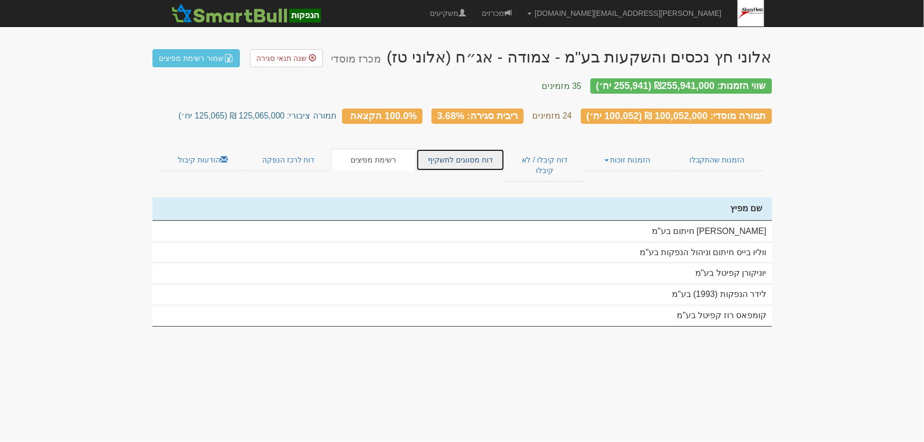
click at [471, 149] on link "דוח מסווגים לתשקיף" at bounding box center [460, 160] width 88 height 22
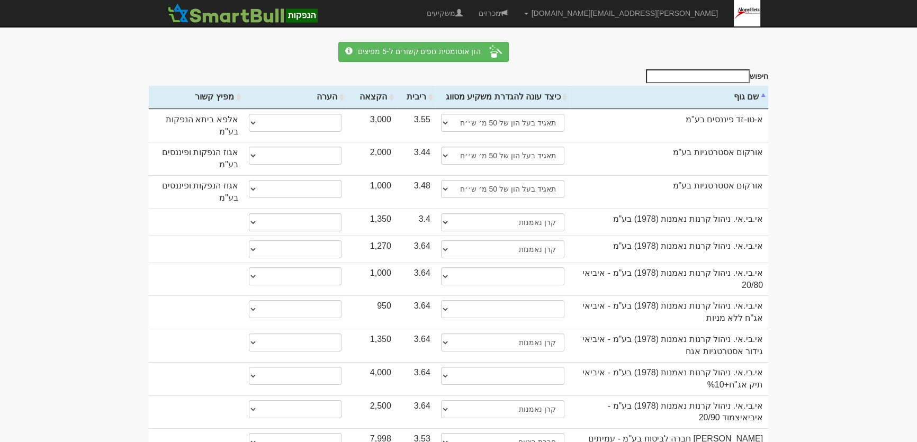
scroll to position [192, 0]
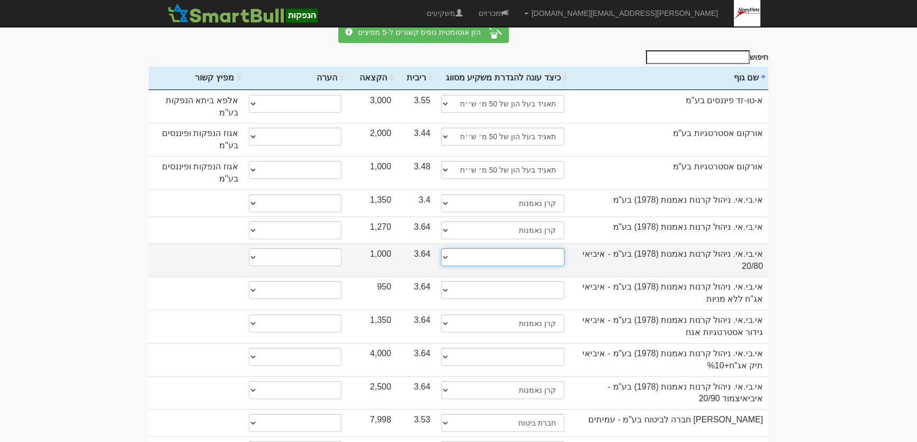
click at [524, 248] on select "תאגיד מסווג חתם / מפיץ חברת ביטוח תאגיד בעל הון של 50 מ׳ ש׳׳ח קופת גמל / קרן פנ…" at bounding box center [503, 257] width 124 height 18
select select "קרן נאמנות"
click at [441, 248] on select "תאגיד מסווג חתם / מפיץ חברת ביטוח תאגיד בעל הון של 50 מ׳ ש׳׳ח קופת גמל / קרן פנ…" at bounding box center [503, 257] width 124 height 18
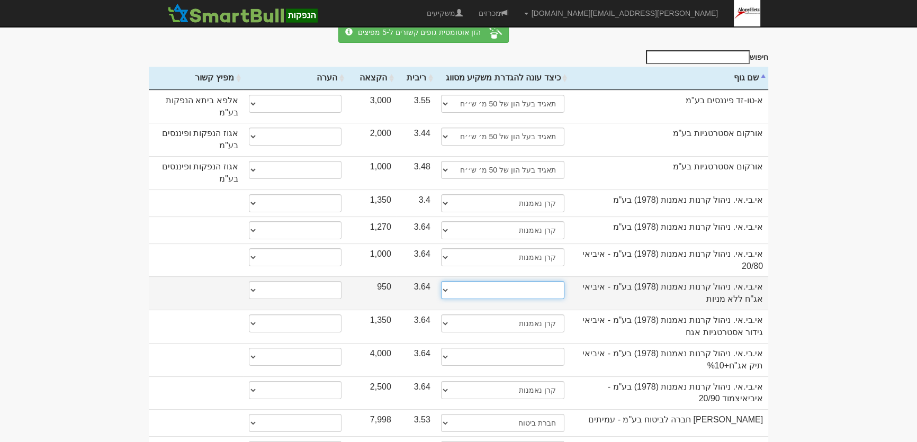
click at [551, 281] on select "תאגיד מסווג חתם / מפיץ חברת ביטוח תאגיד בעל הון של 50 מ׳ ש׳׳ח קופת גמל / קרן פנ…" at bounding box center [503, 290] width 124 height 18
select select "קרן נאמנות"
click at [441, 281] on select "תאגיד מסווג חתם / מפיץ חברת ביטוח תאגיד בעל הון של 50 מ׳ ש׳׳ח קופת גמל / קרן פנ…" at bounding box center [503, 290] width 124 height 18
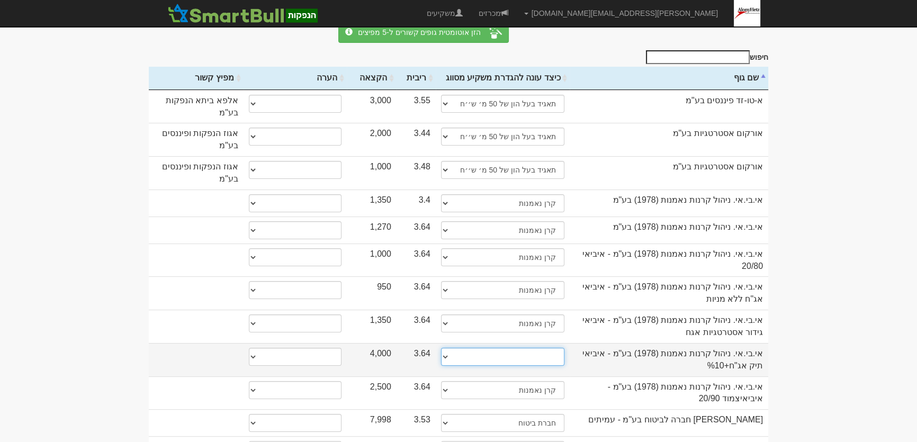
click at [553, 348] on select "תאגיד מסווג חתם / מפיץ חברת ביטוח תאגיד בעל הון של 50 מ׳ ש׳׳ח קופת גמל / קרן פנ…" at bounding box center [503, 357] width 124 height 18
select select "קרן נאמנות"
click at [441, 348] on select "תאגיד מסווג חתם / מפיץ חברת ביטוח תאגיד בעל הון של 50 מ׳ ש׳׳ח קופת גמל / קרן פנ…" at bounding box center [503, 357] width 124 height 18
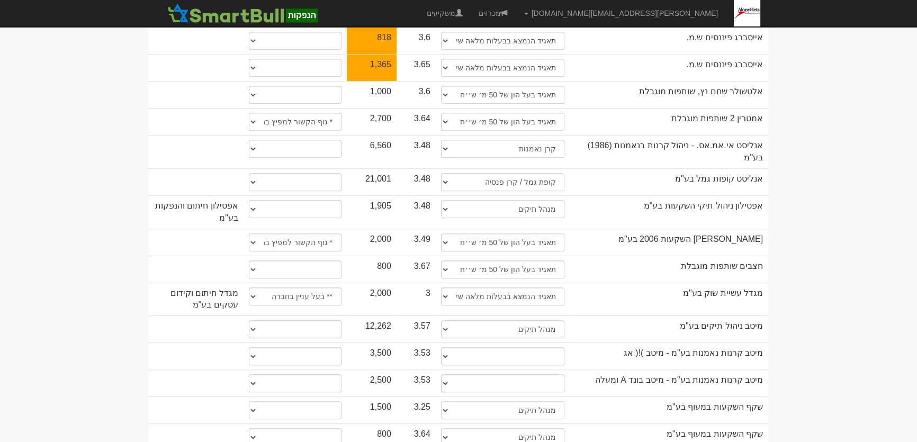
scroll to position [722, 0]
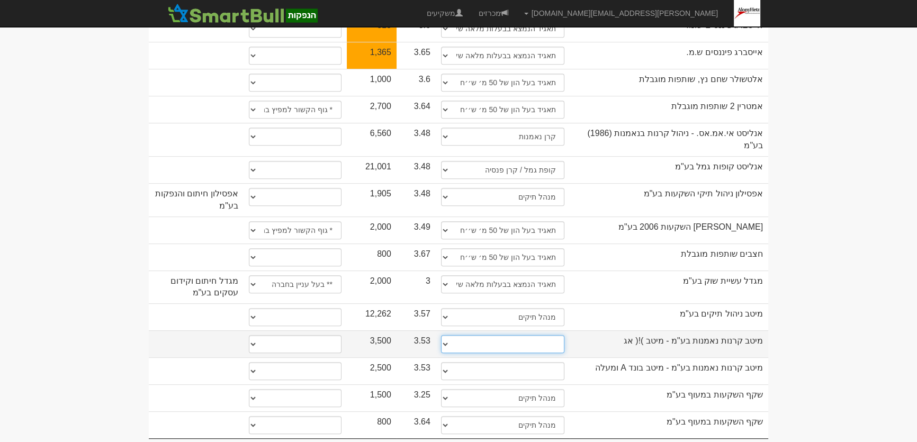
click at [544, 335] on select "תאגיד מסווג חתם / מפיץ חברת ביטוח תאגיד בעל הון של 50 מ׳ ש׳׳ח קופת גמל / קרן פנ…" at bounding box center [503, 344] width 124 height 18
select select "קרן נאמנות"
click at [441, 335] on select "תאגיד מסווג חתם / מפיץ חברת ביטוח תאגיד בעל הון של 50 מ׳ ש׳׳ח קופת גמל / קרן פנ…" at bounding box center [503, 344] width 124 height 18
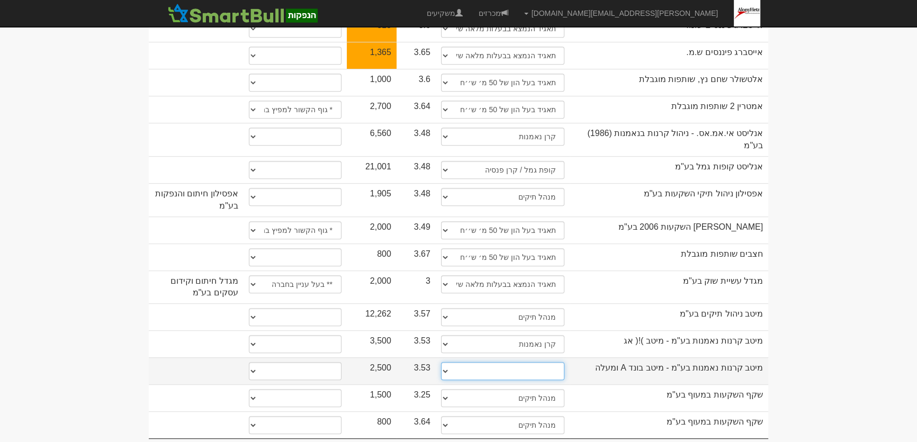
click at [548, 362] on select "תאגיד מסווג חתם / מפיץ חברת ביטוח תאגיד בעל הון של 50 מ׳ ש׳׳ח קופת גמל / קרן פנ…" at bounding box center [503, 371] width 124 height 18
select select "קרן נאמנות"
click at [441, 362] on select "תאגיד מסווג חתם / מפיץ חברת ביטוח תאגיד בעל הון של 50 מ׳ ש׳׳ח קופת גמל / קרן פנ…" at bounding box center [503, 371] width 124 height 18
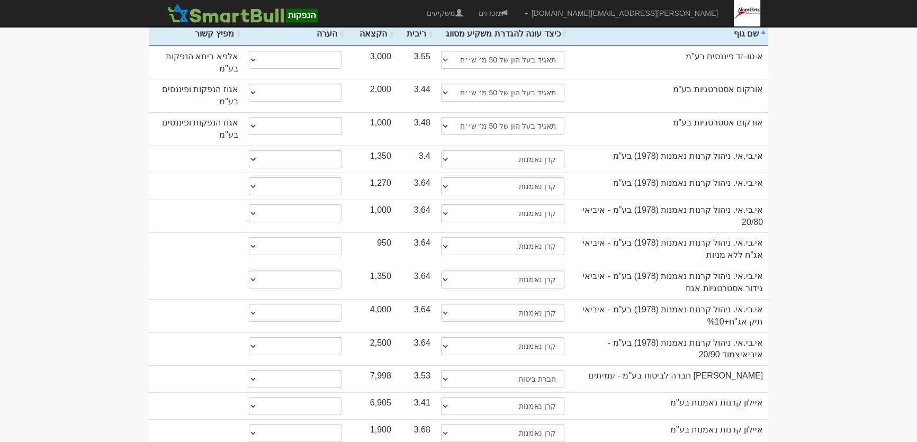
scroll to position [0, 0]
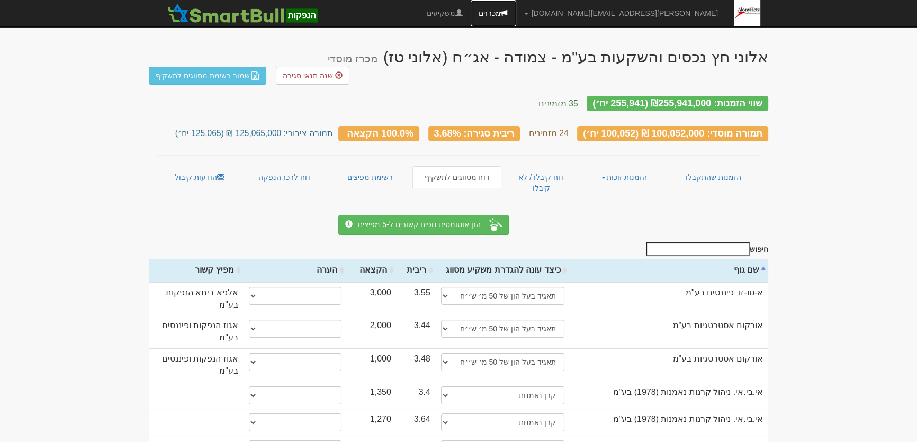
click at [516, 14] on link "מכרזים" at bounding box center [494, 13] width 46 height 26
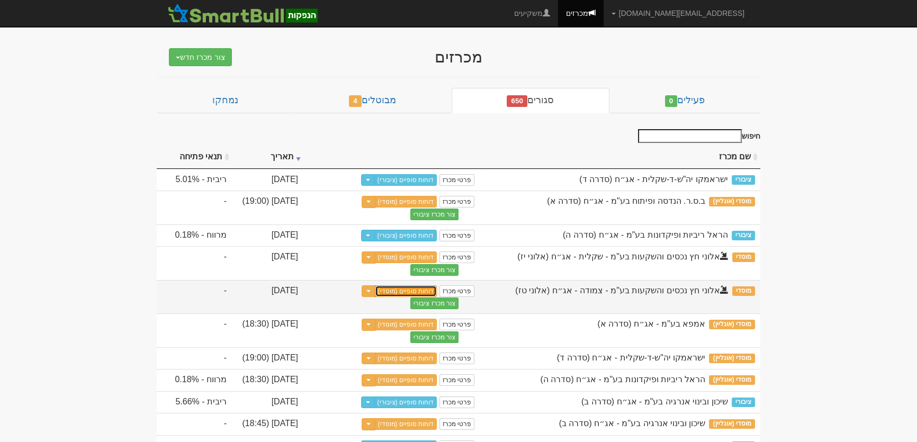
click at [407, 288] on link "דוחות סופיים (מוסדי)" at bounding box center [406, 291] width 62 height 12
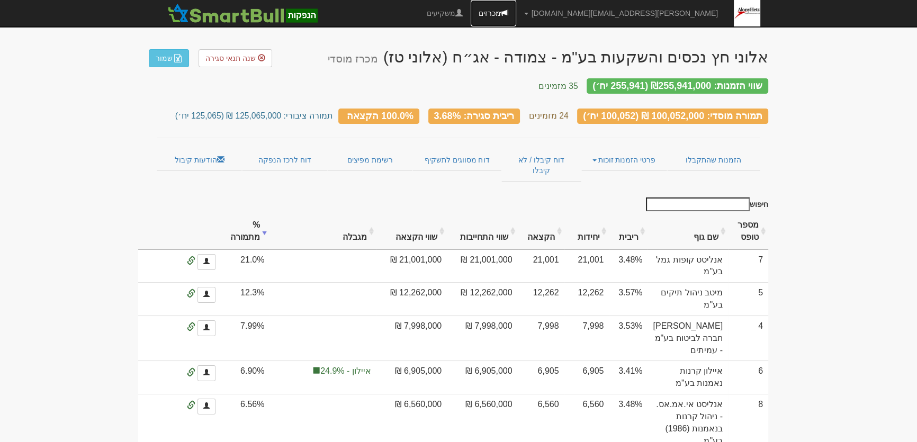
click at [516, 14] on link "מכרזים" at bounding box center [494, 13] width 46 height 26
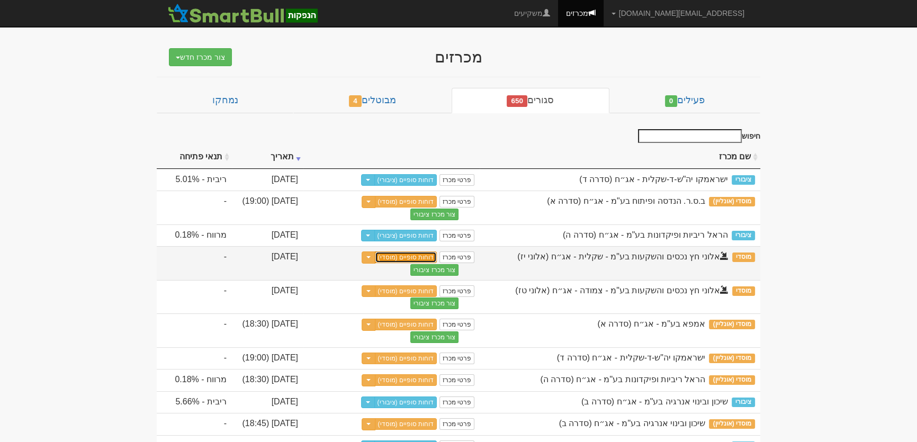
click at [418, 255] on link "דוחות סופיים (מוסדי)" at bounding box center [406, 258] width 62 height 12
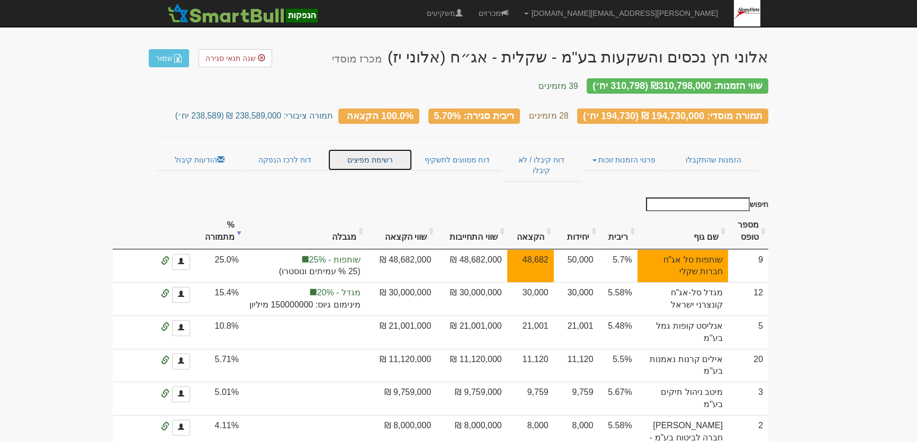
click at [376, 149] on link "רשימת מפיצים" at bounding box center [370, 160] width 85 height 22
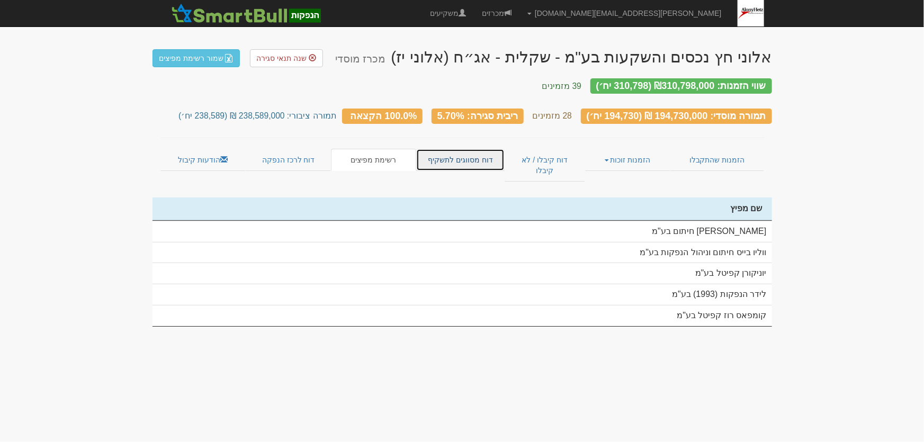
click at [460, 154] on link "דוח מסווגים לתשקיף" at bounding box center [460, 160] width 88 height 22
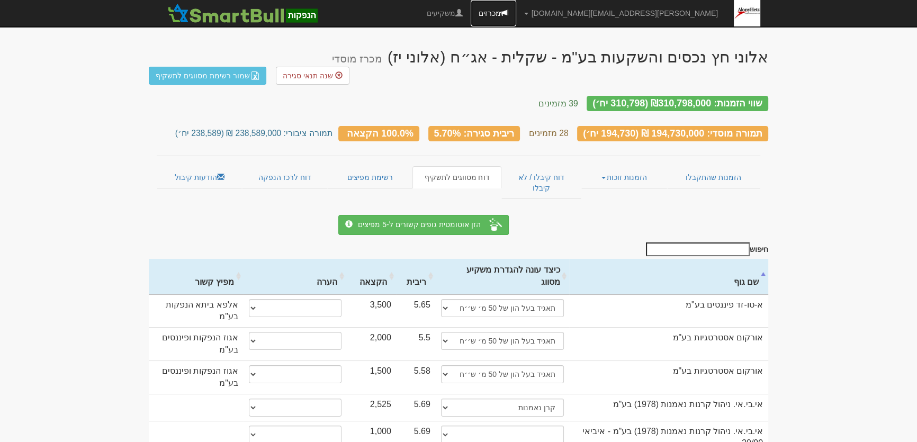
click at [516, 14] on link "מכרזים" at bounding box center [494, 13] width 46 height 26
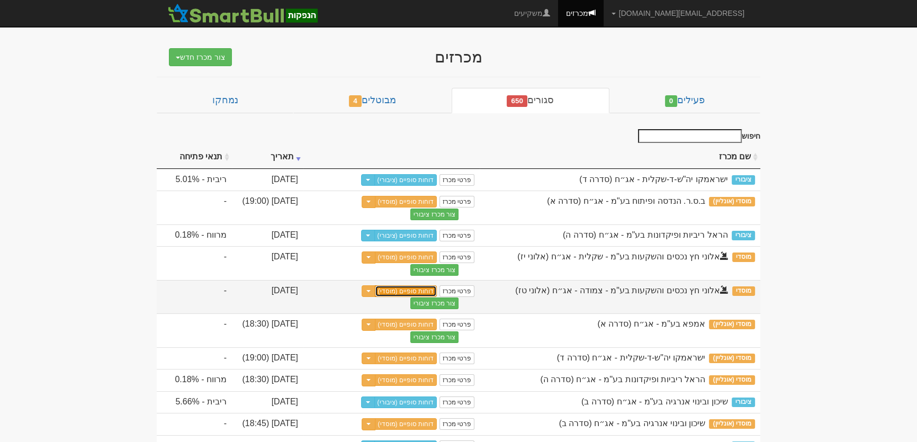
click at [419, 286] on link "דוחות סופיים (מוסדי)" at bounding box center [406, 291] width 62 height 12
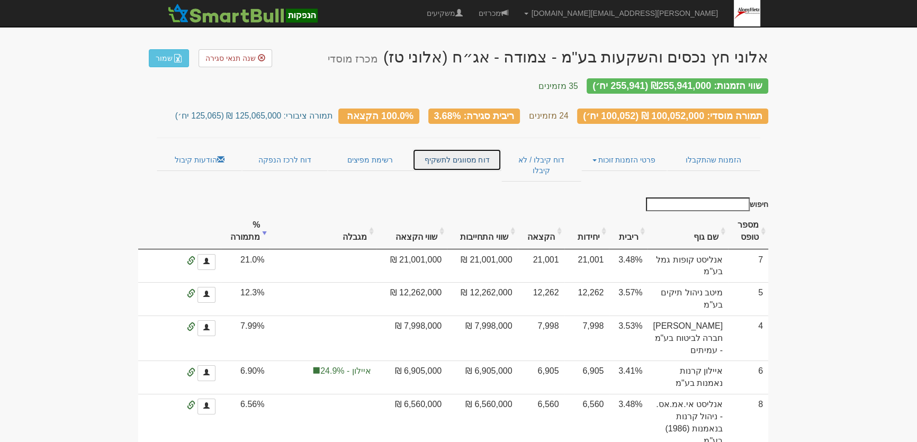
click at [479, 154] on link "דוח מסווגים לתשקיף" at bounding box center [457, 160] width 88 height 22
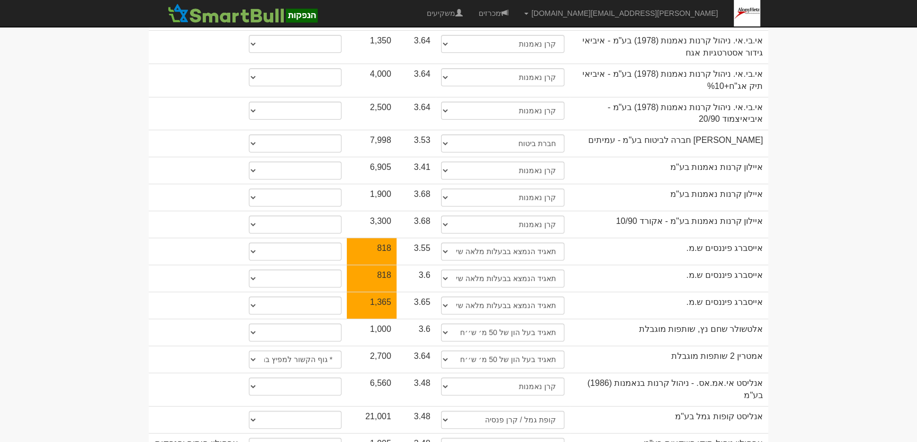
scroll to position [231, 0]
